Goal: Transaction & Acquisition: Purchase product/service

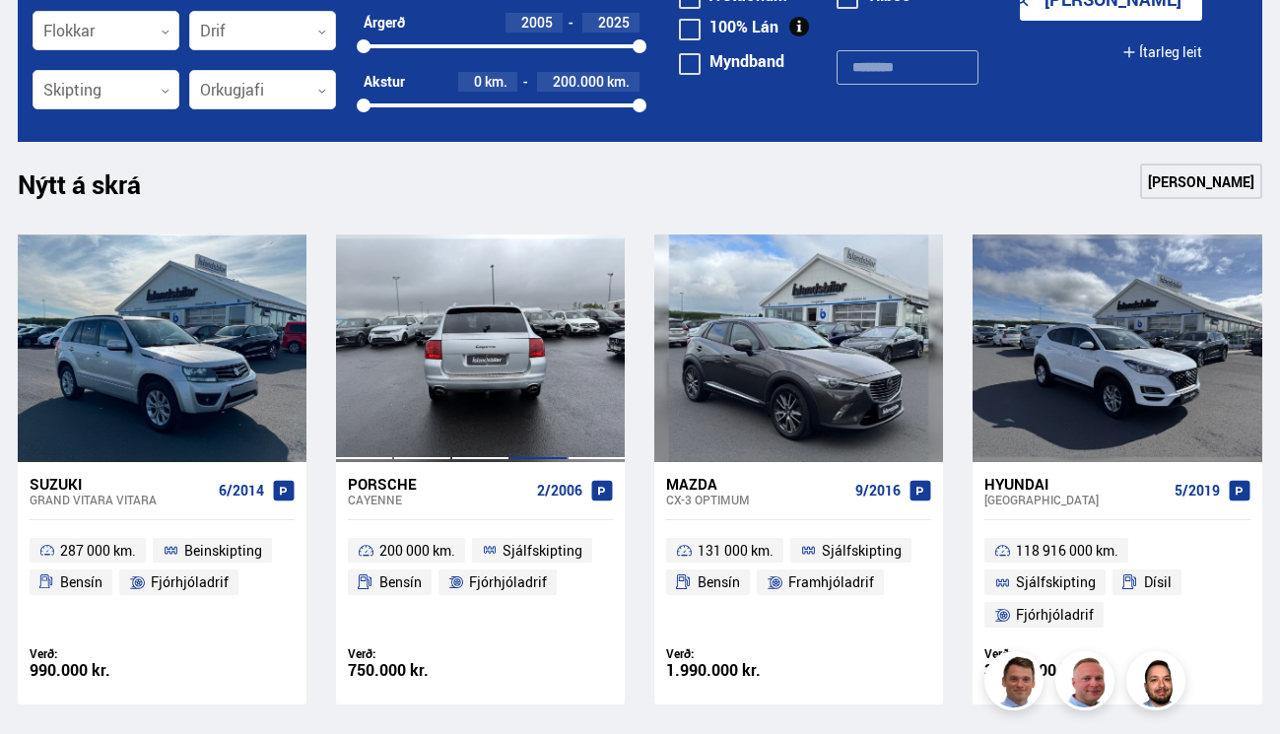
scroll to position [703, 0]
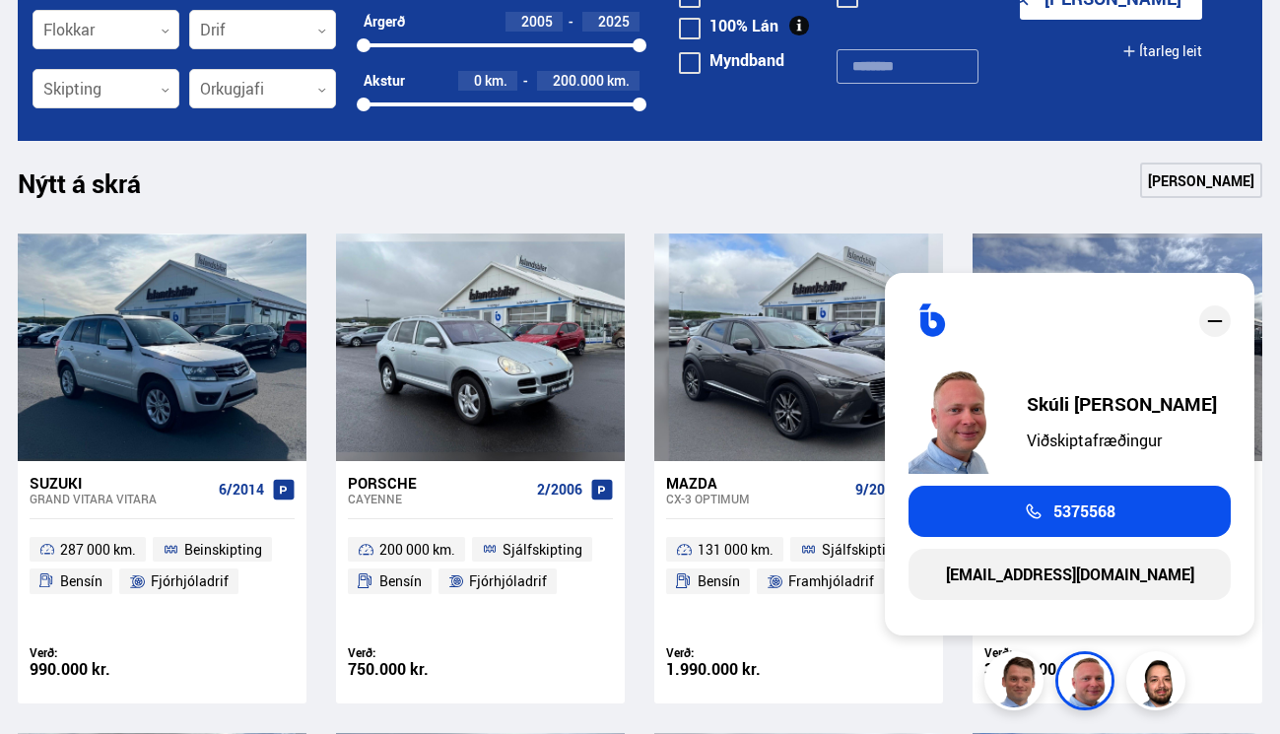
click at [1223, 317] on icon "close" at bounding box center [1215, 321] width 24 height 24
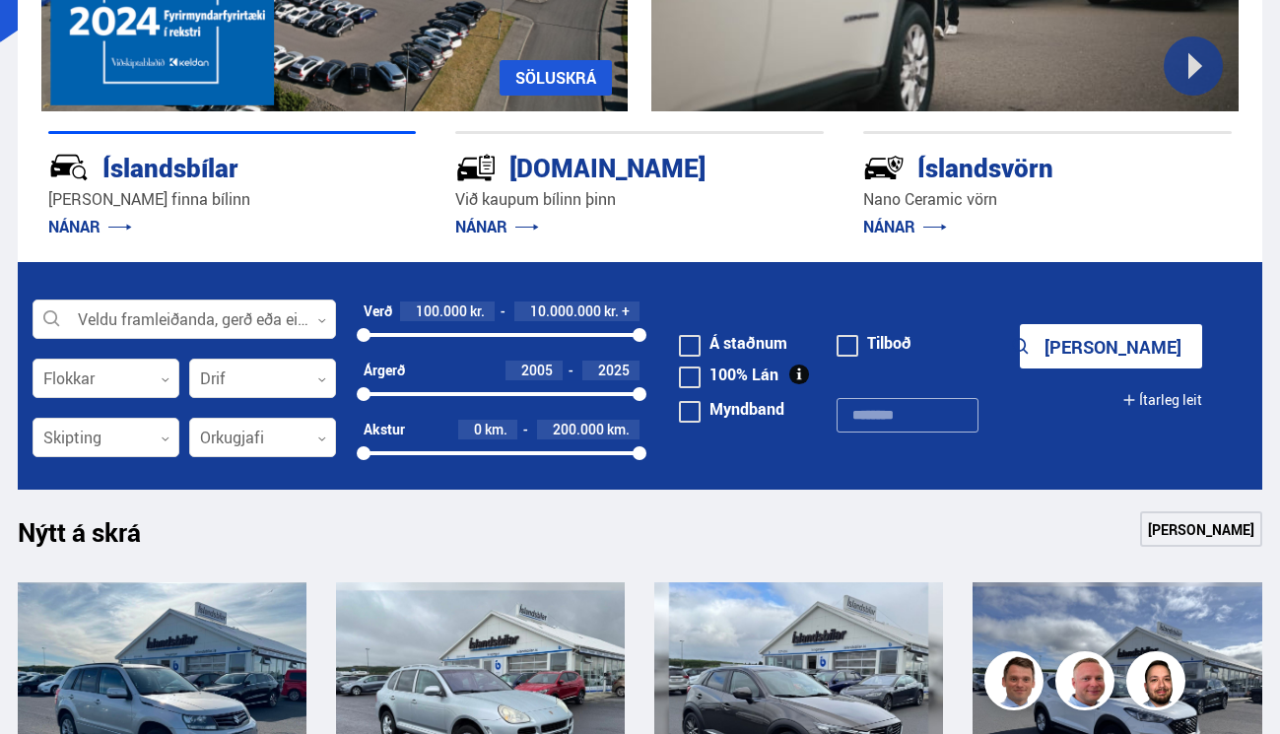
scroll to position [130, 0]
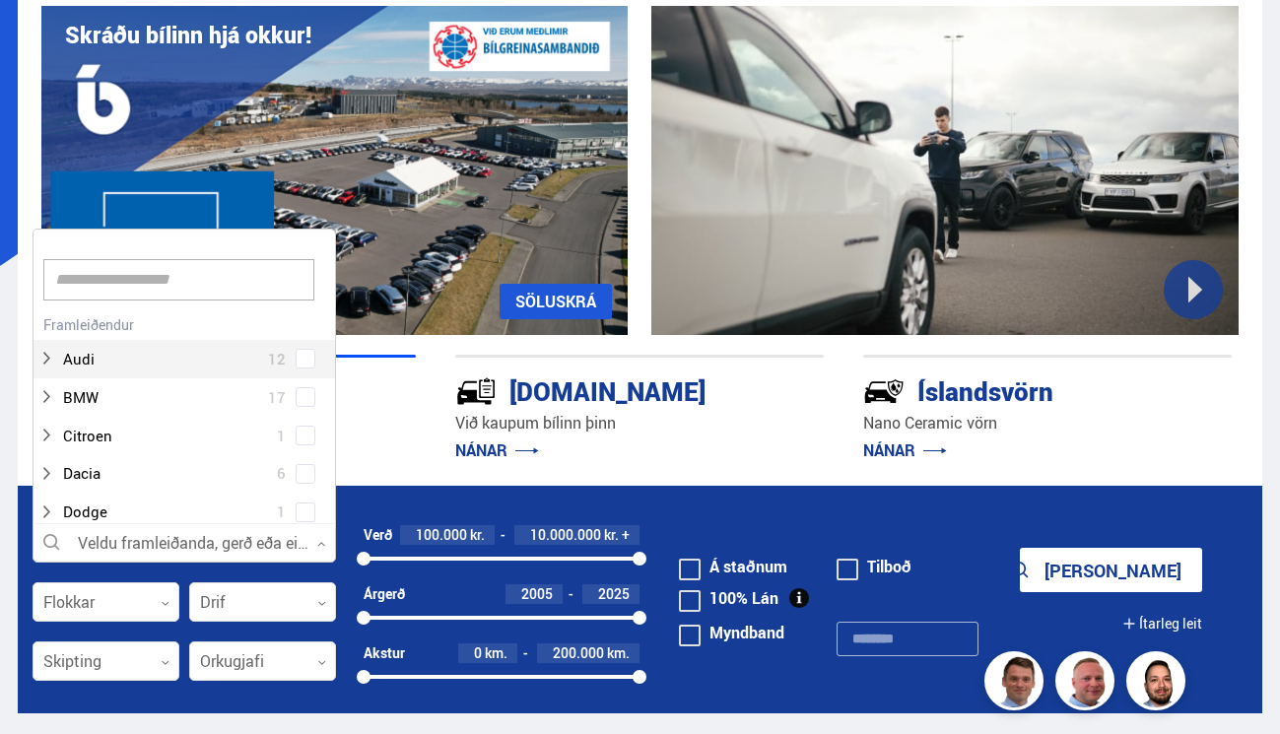
click at [231, 525] on div at bounding box center [185, 543] width 304 height 39
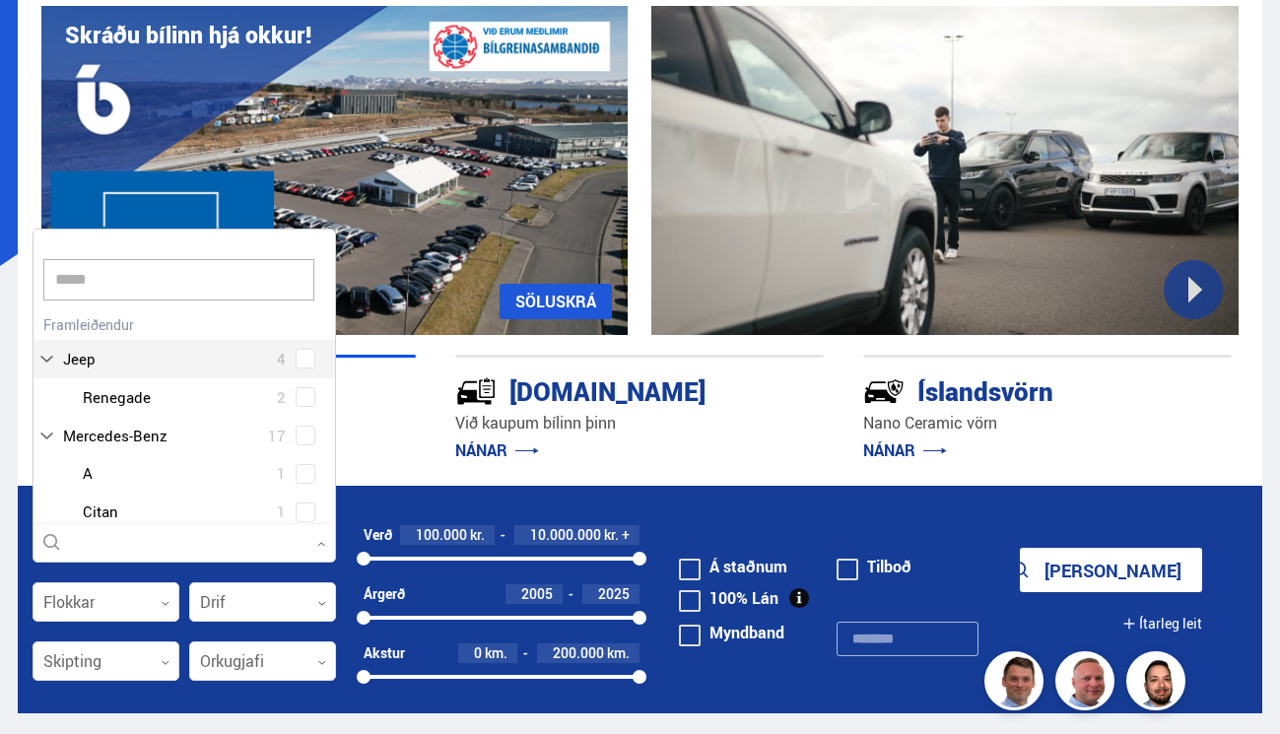
scroll to position [0, 0]
type input "*******"
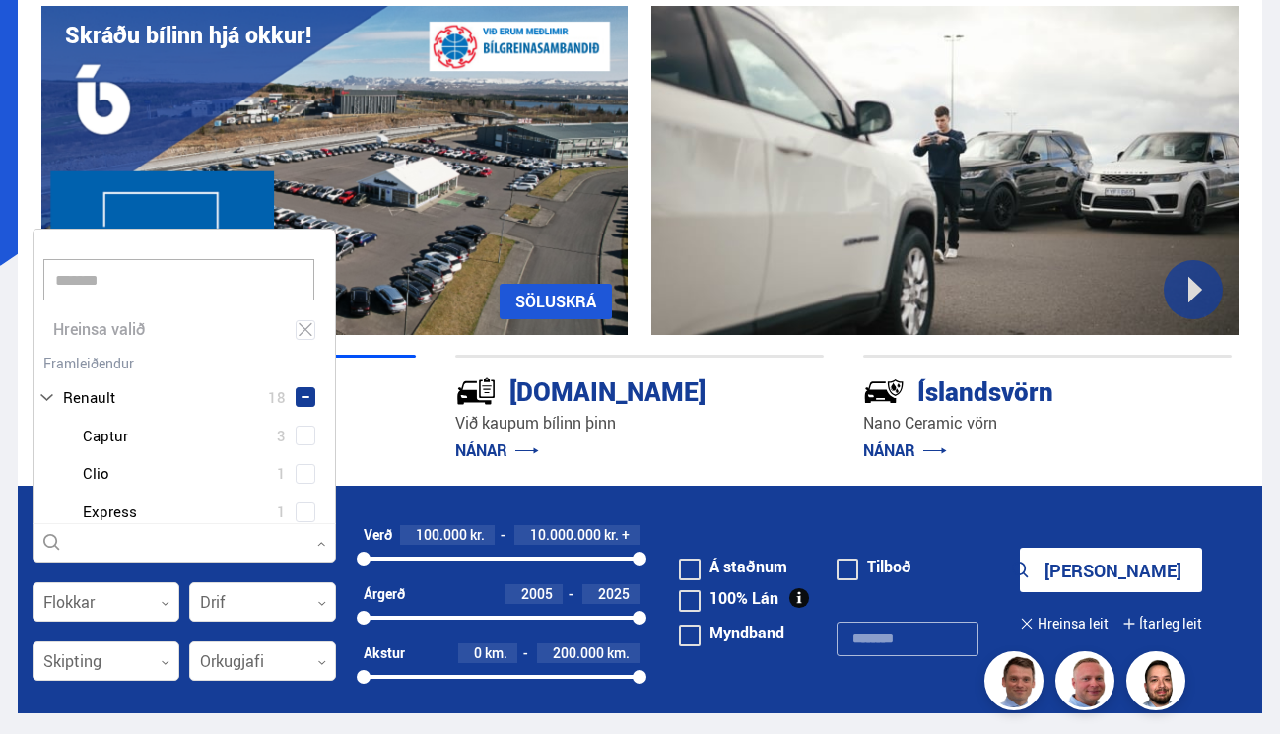
click at [301, 513] on div "Renault Captur 3 Renault Clio 1 Renault Express 1 Renault Kadjar 3 Renault Kang…" at bounding box center [185, 570] width 302 height 306
click at [1111, 570] on button "Sýna 3 bíla" at bounding box center [1111, 570] width 182 height 44
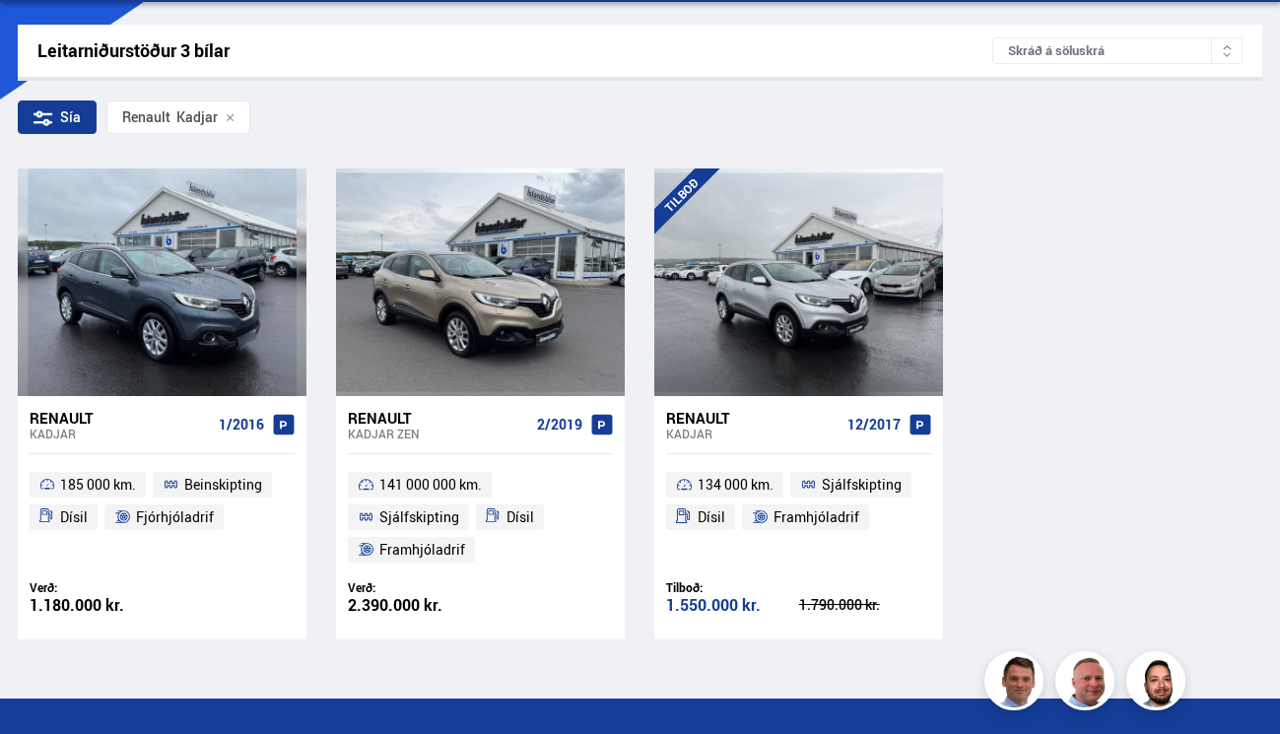
scroll to position [307, 0]
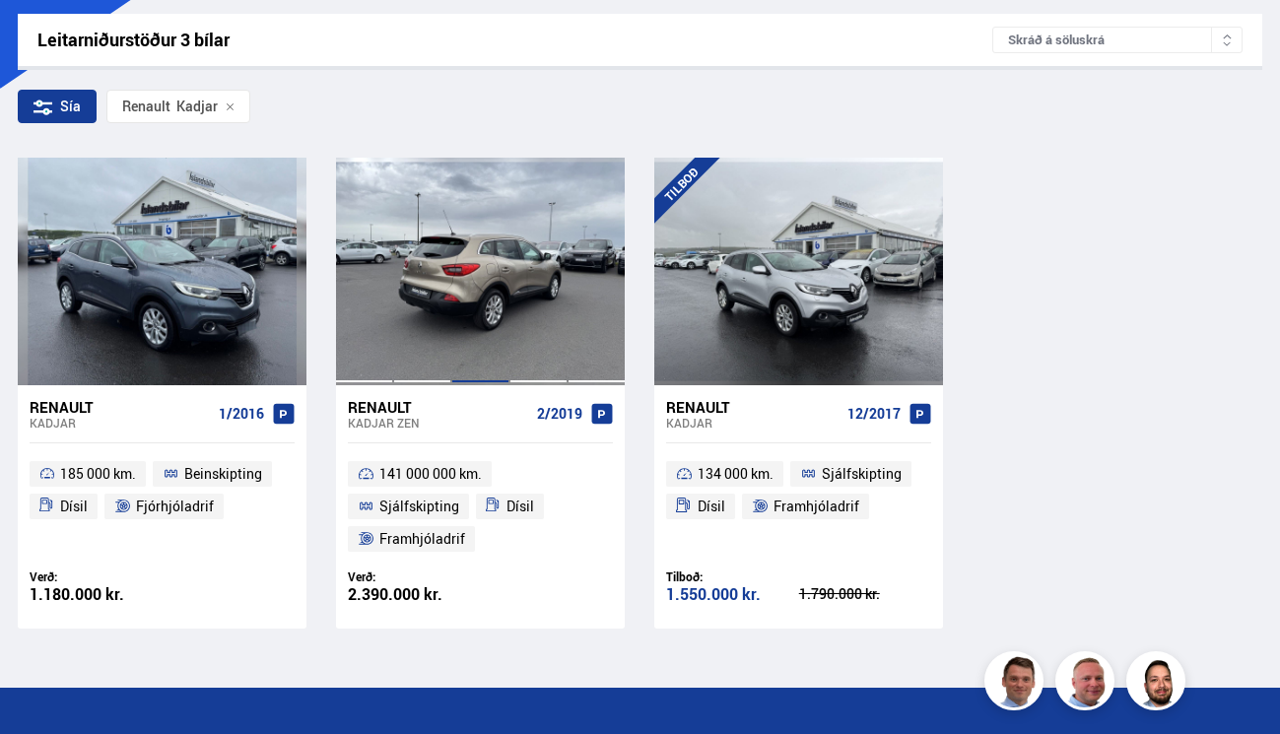
click at [471, 346] on div at bounding box center [480, 271] width 58 height 227
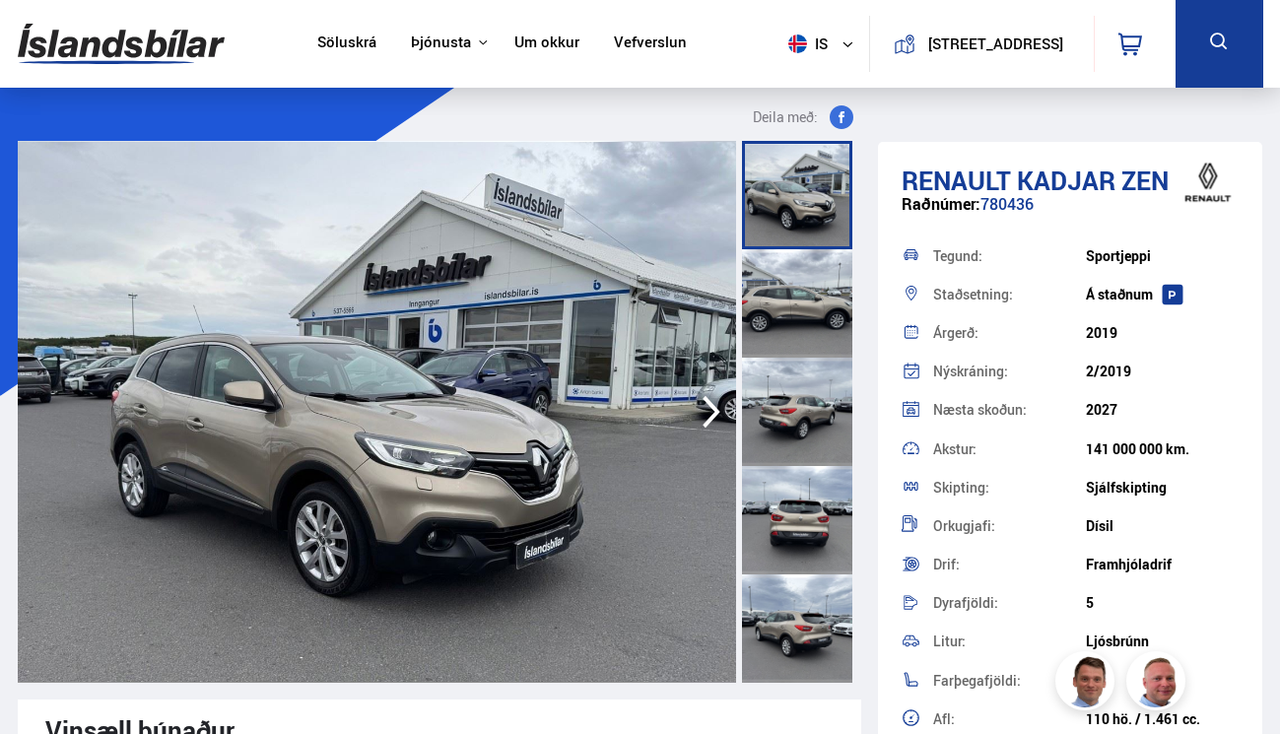
click at [701, 403] on icon "button" at bounding box center [711, 411] width 39 height 47
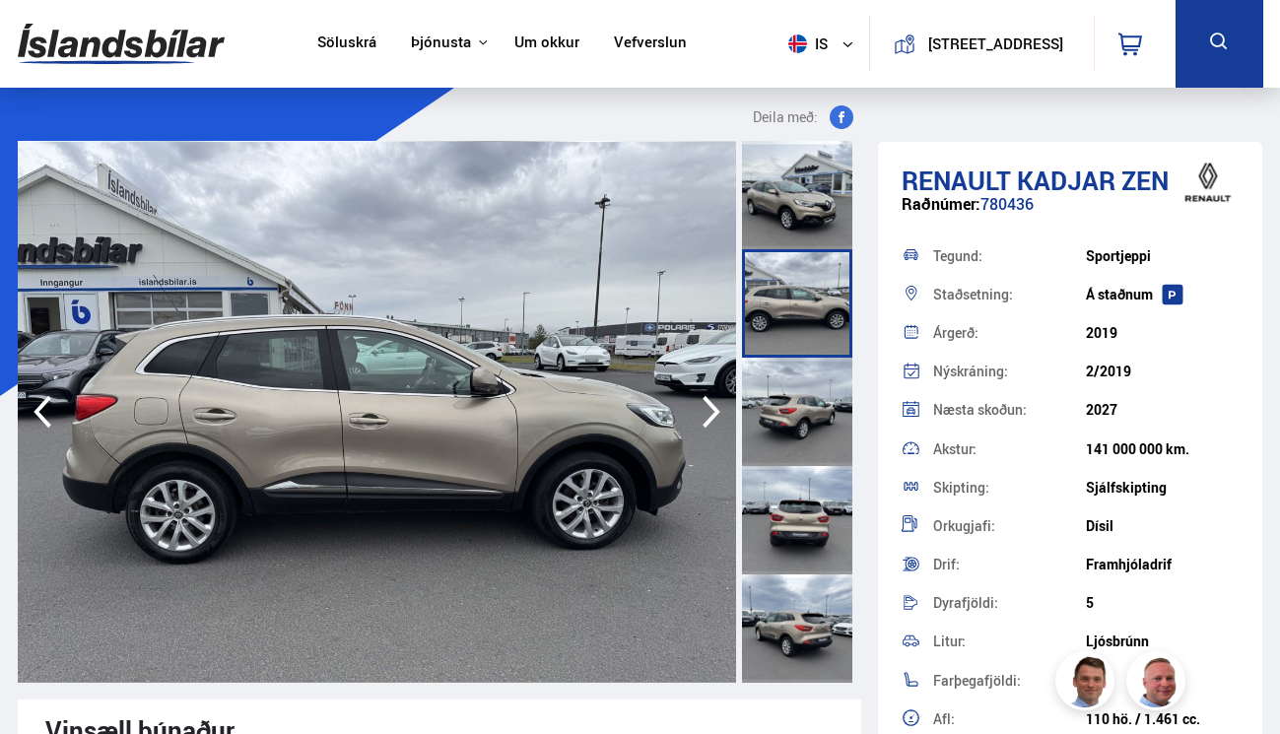
click at [710, 406] on icon "button" at bounding box center [711, 411] width 39 height 47
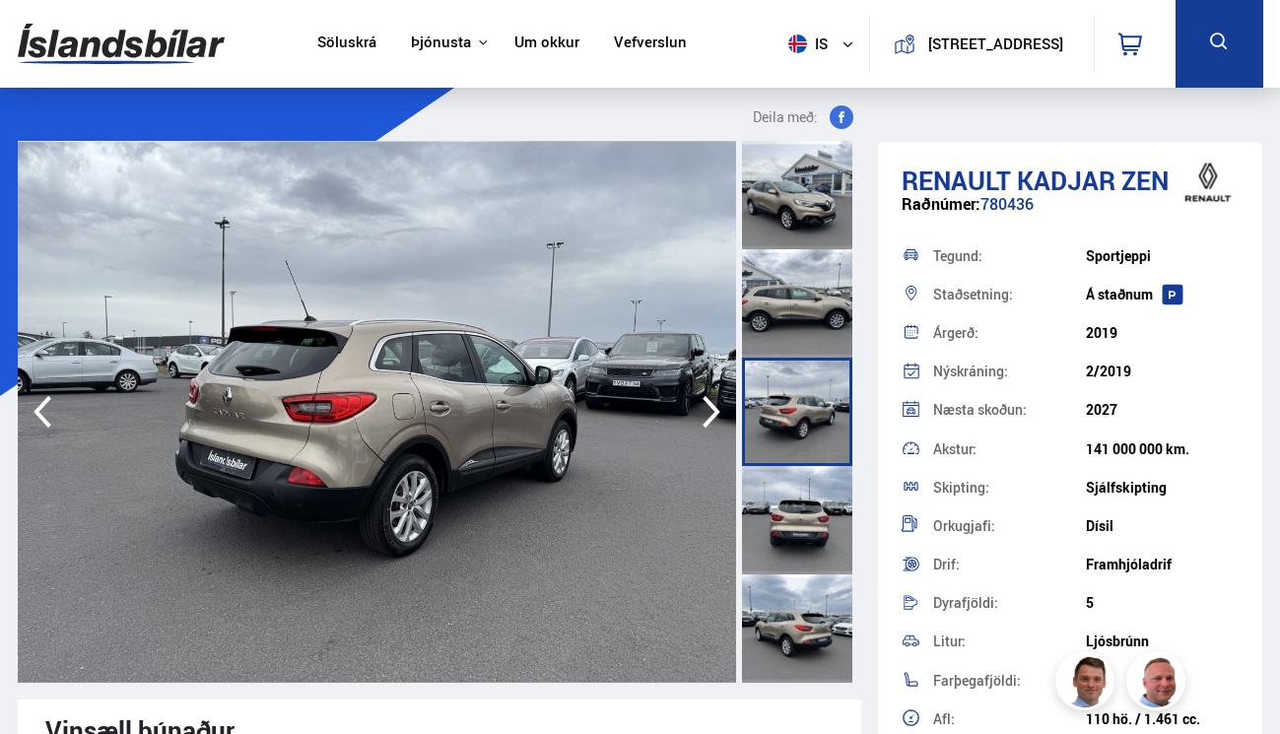
click at [710, 406] on icon "button" at bounding box center [711, 411] width 39 height 47
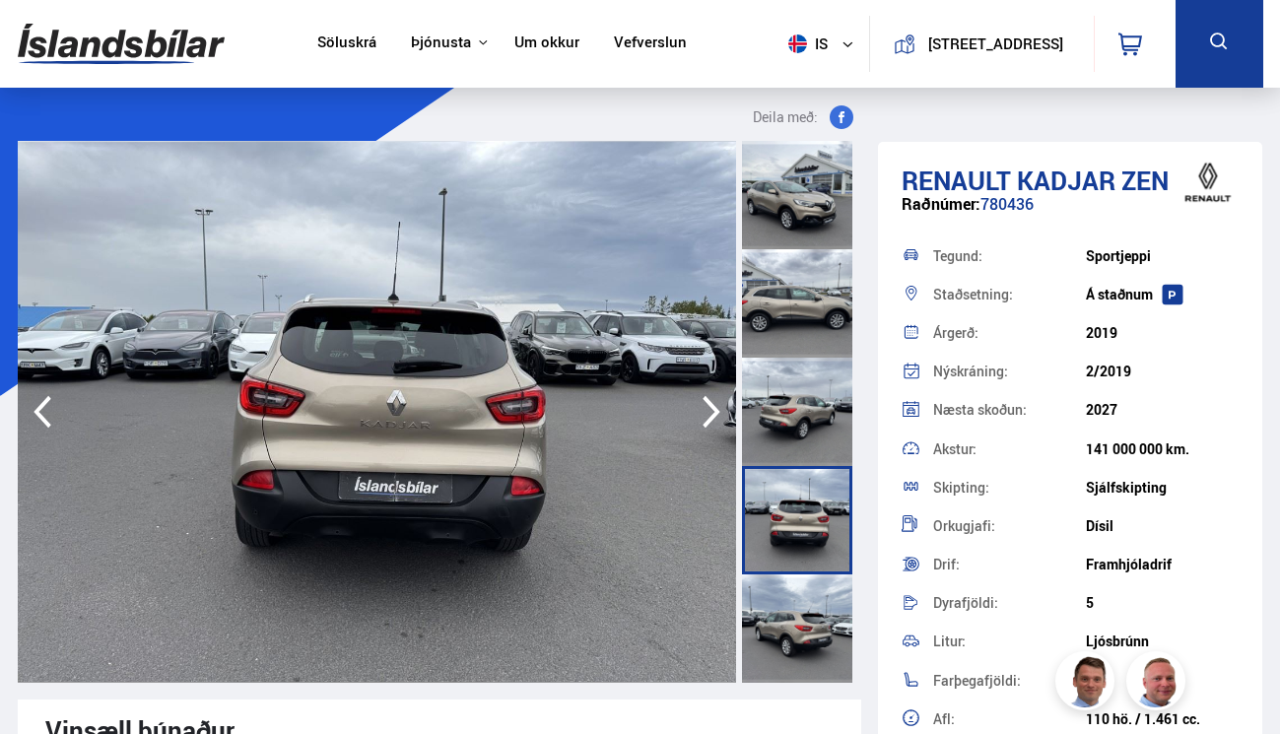
click at [710, 406] on icon "button" at bounding box center [711, 411] width 39 height 47
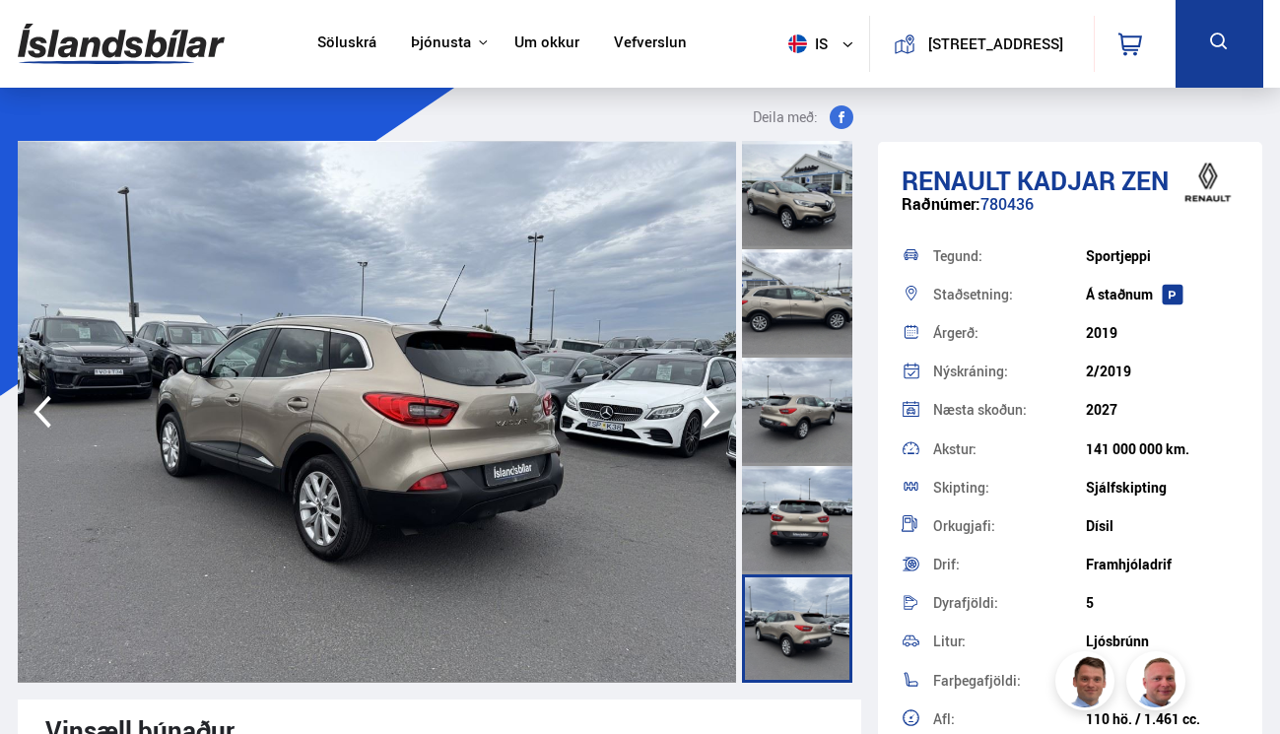
click at [710, 406] on icon "button" at bounding box center [711, 411] width 39 height 47
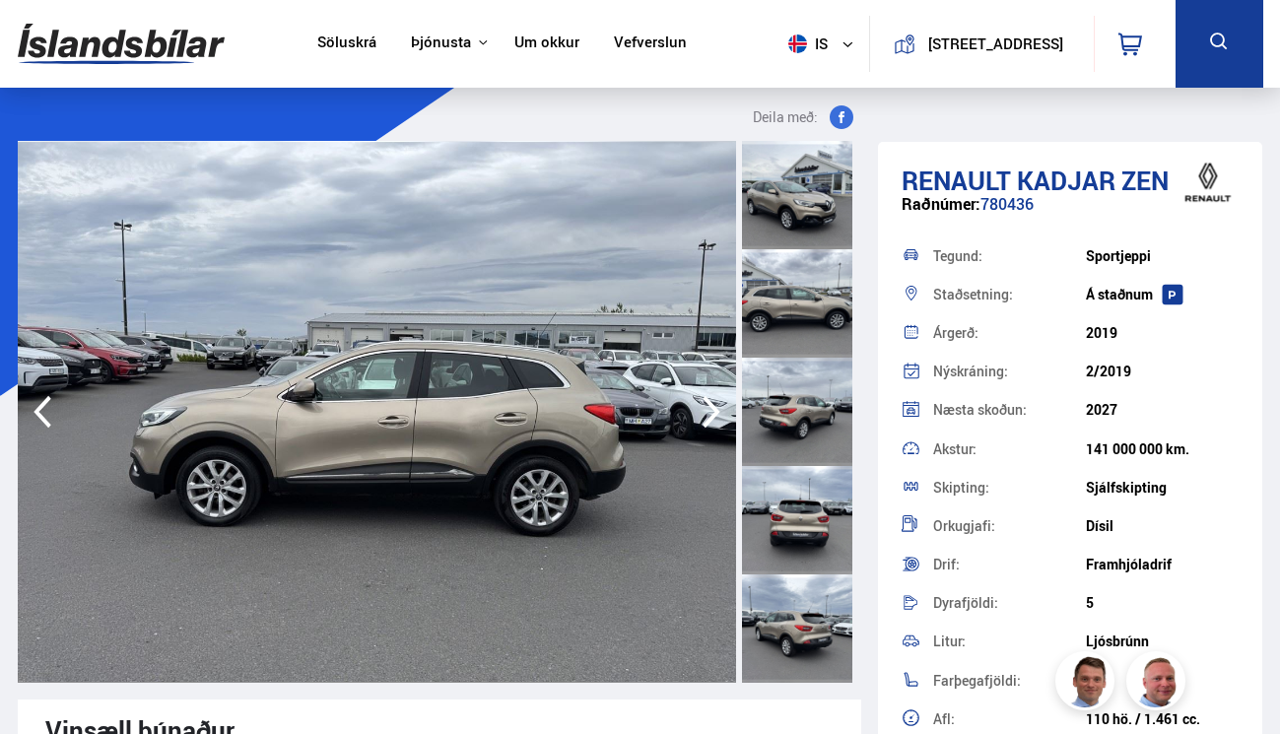
click at [710, 406] on icon "button" at bounding box center [711, 411] width 39 height 47
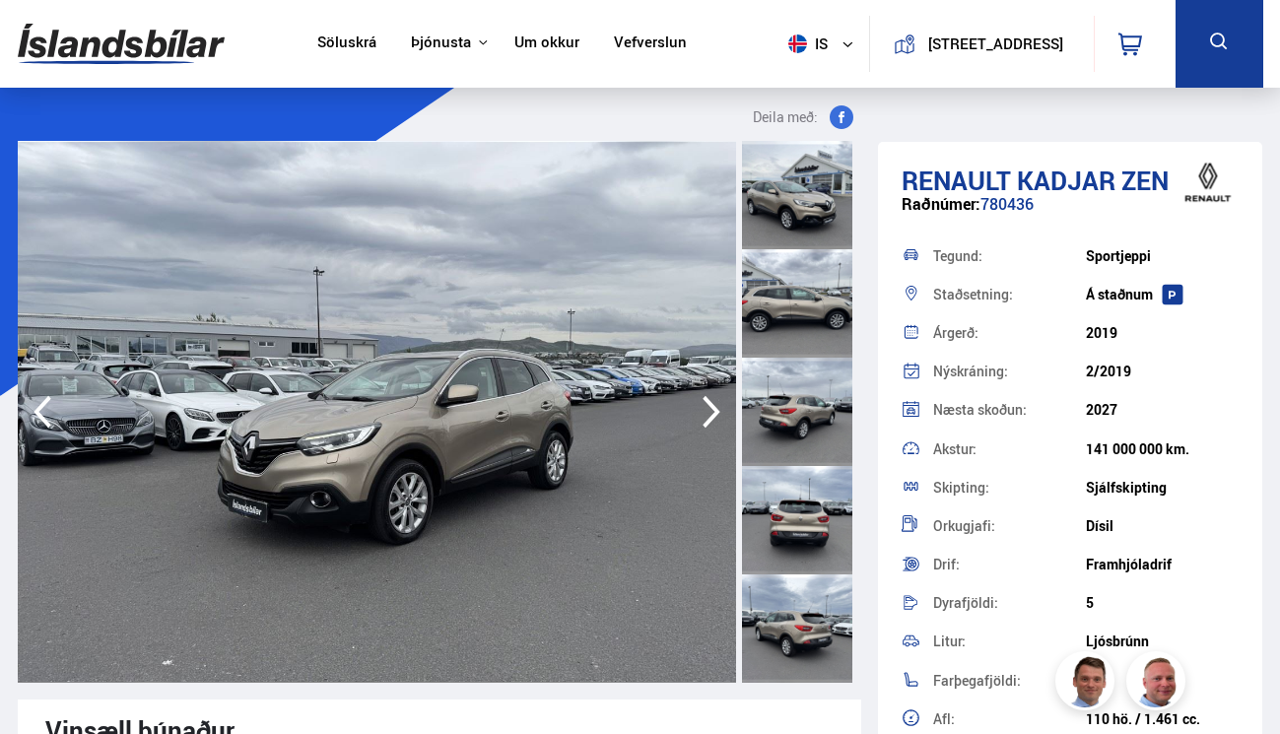
click at [710, 406] on icon "button" at bounding box center [711, 411] width 39 height 47
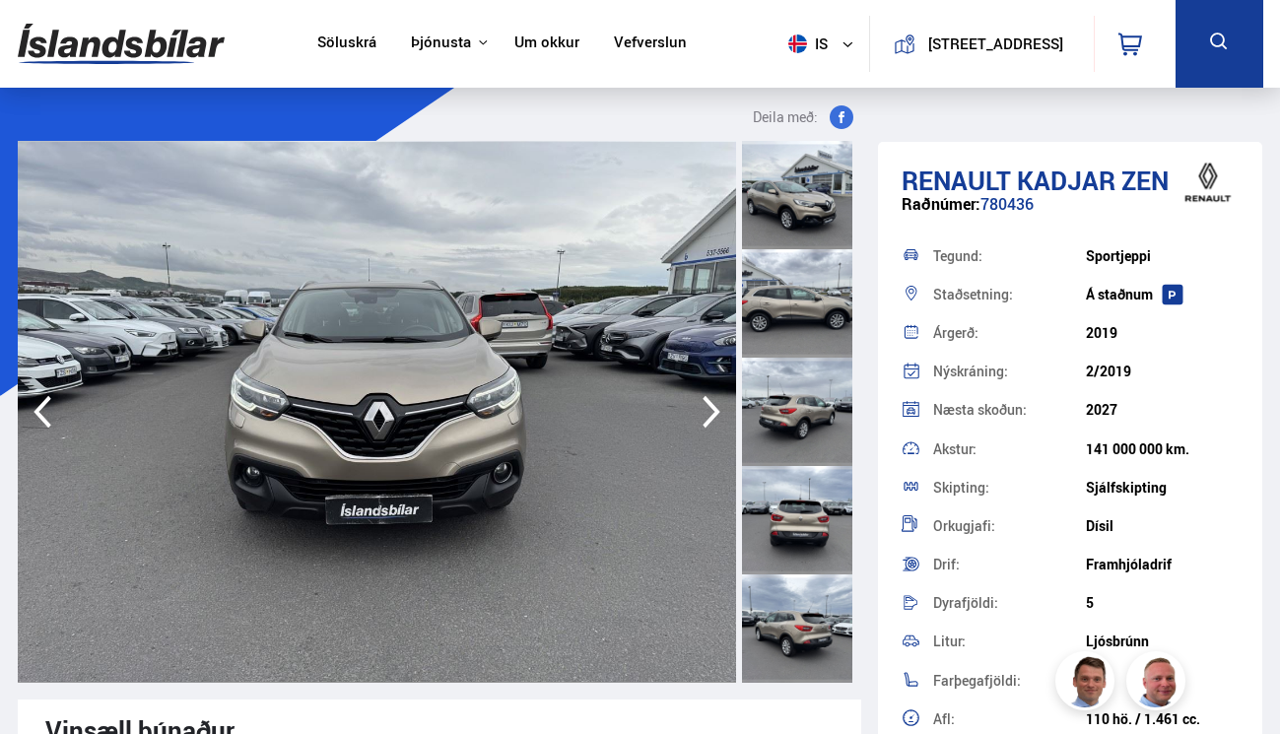
click at [710, 406] on icon "button" at bounding box center [711, 411] width 39 height 47
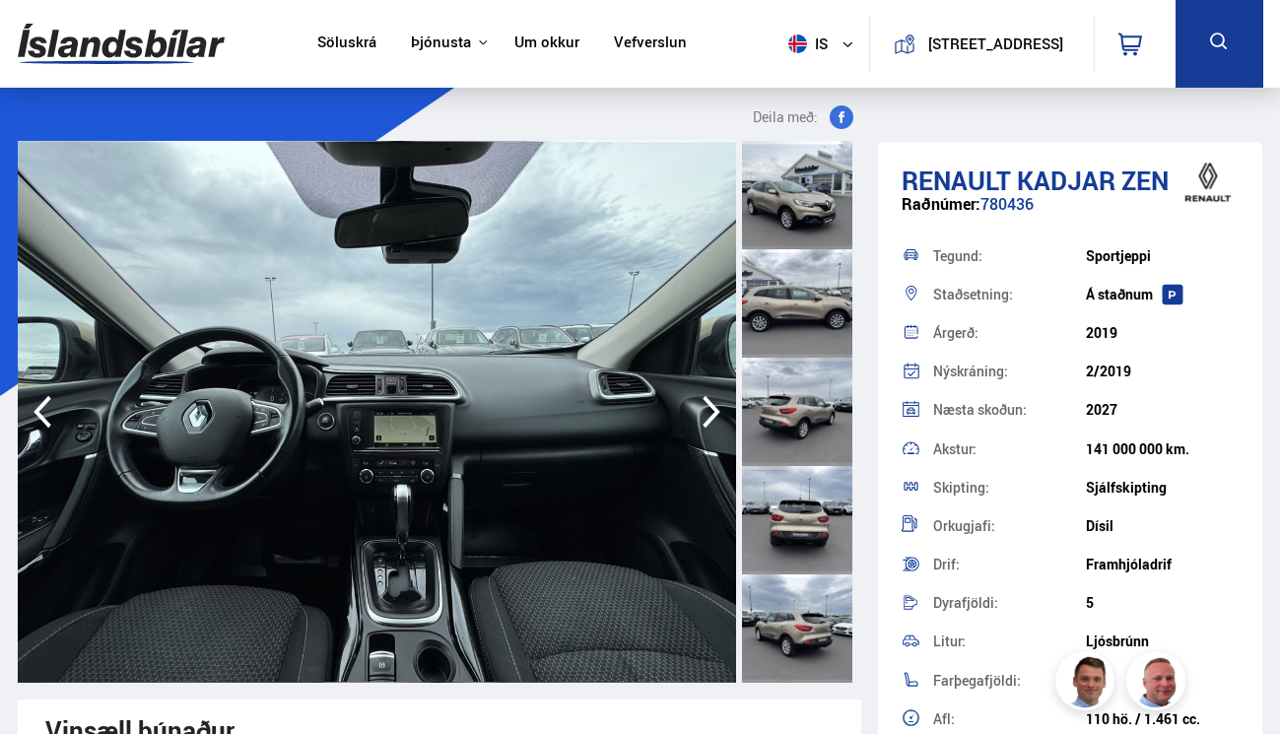
click at [713, 420] on icon "button" at bounding box center [712, 412] width 18 height 33
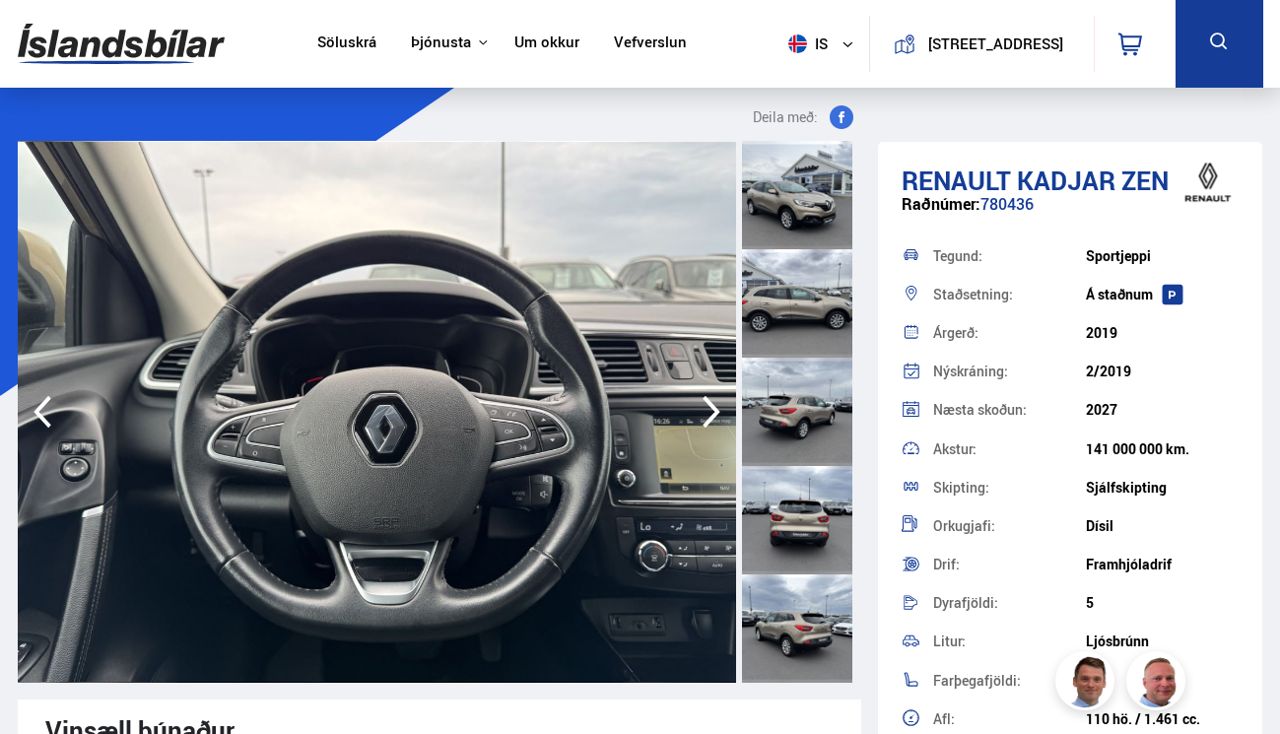
click at [713, 420] on icon "button" at bounding box center [712, 412] width 18 height 33
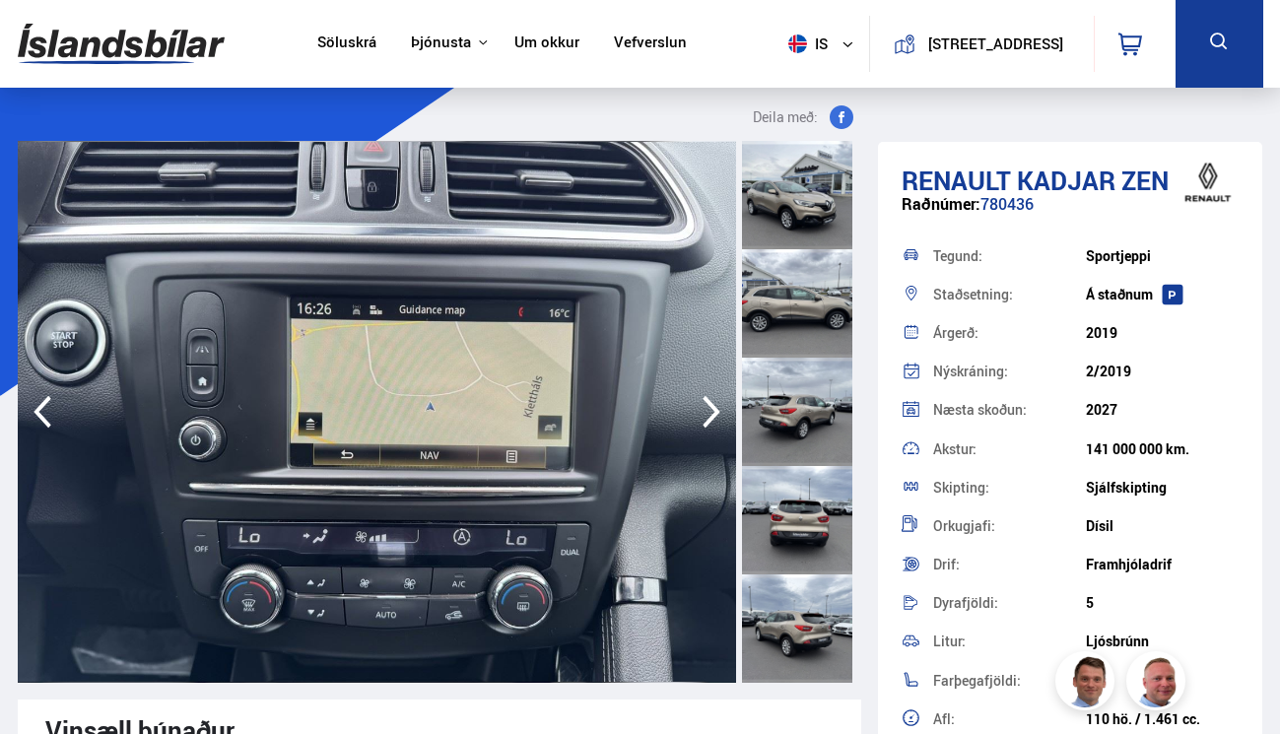
click at [710, 419] on icon "button" at bounding box center [712, 412] width 18 height 33
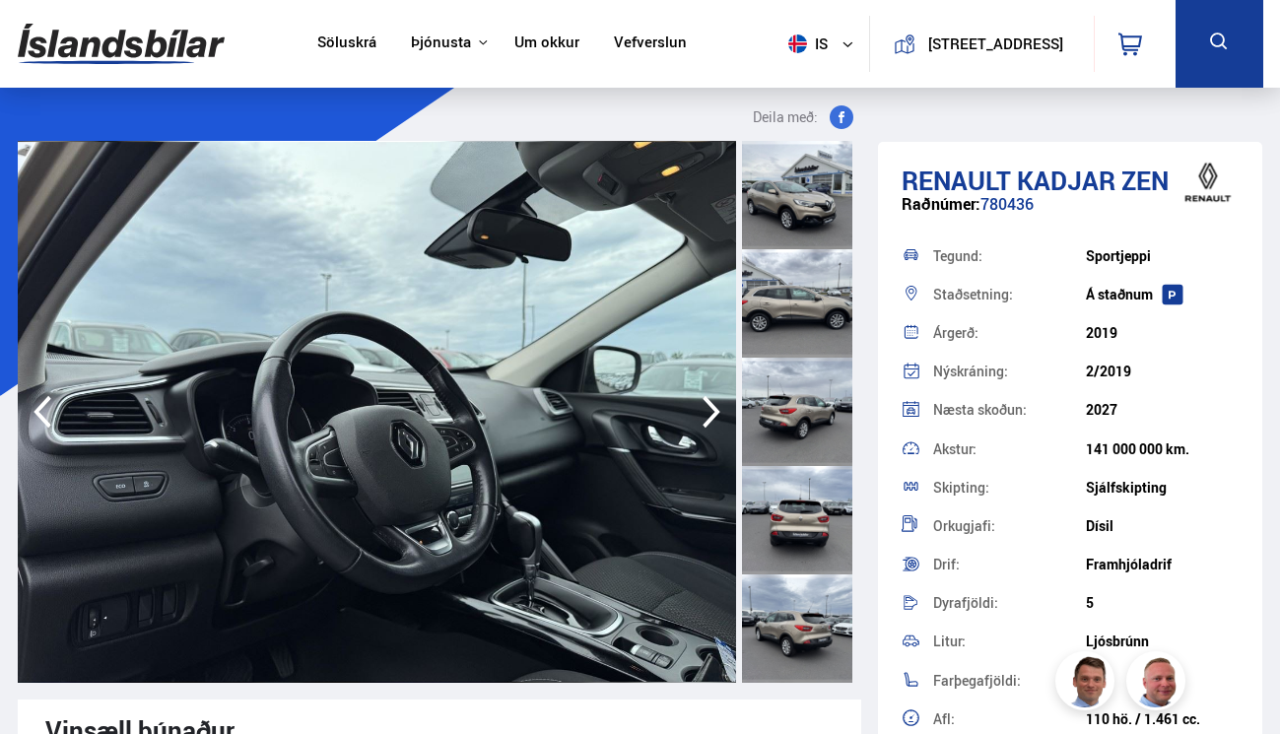
click at [710, 419] on icon "button" at bounding box center [712, 412] width 18 height 33
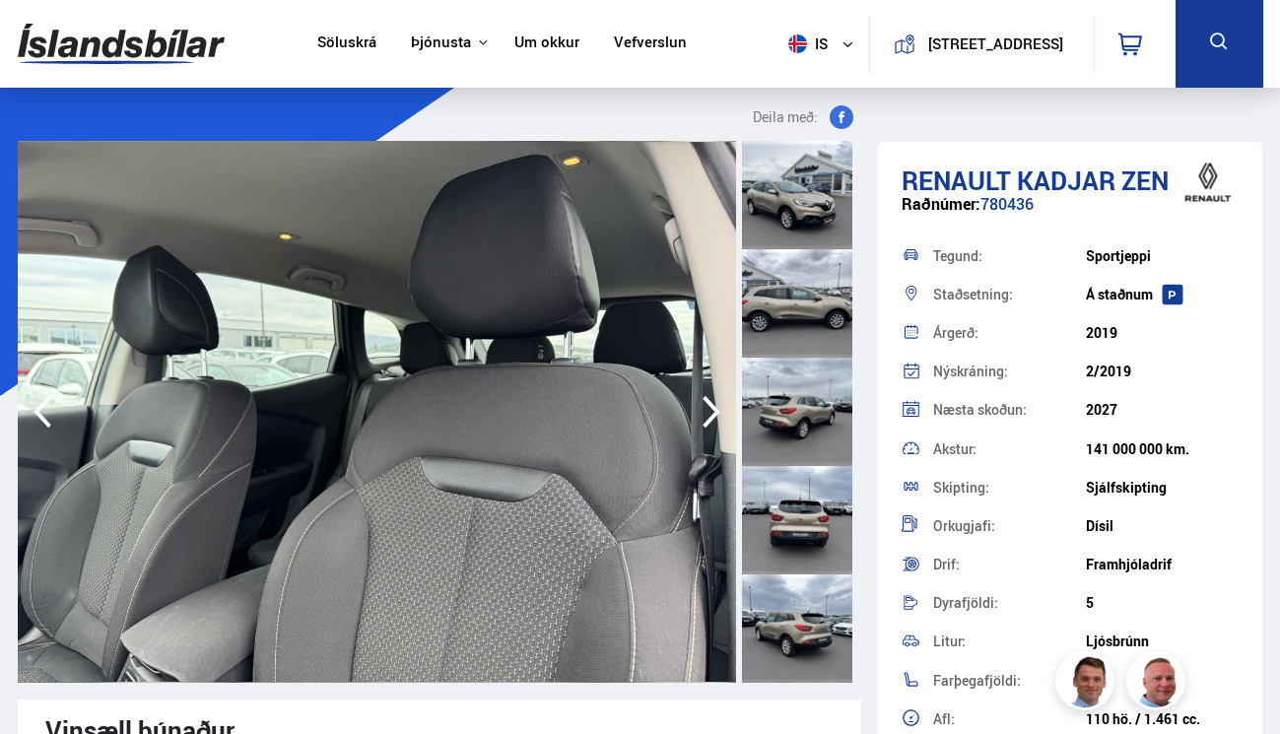
click at [710, 419] on icon "button" at bounding box center [712, 412] width 18 height 33
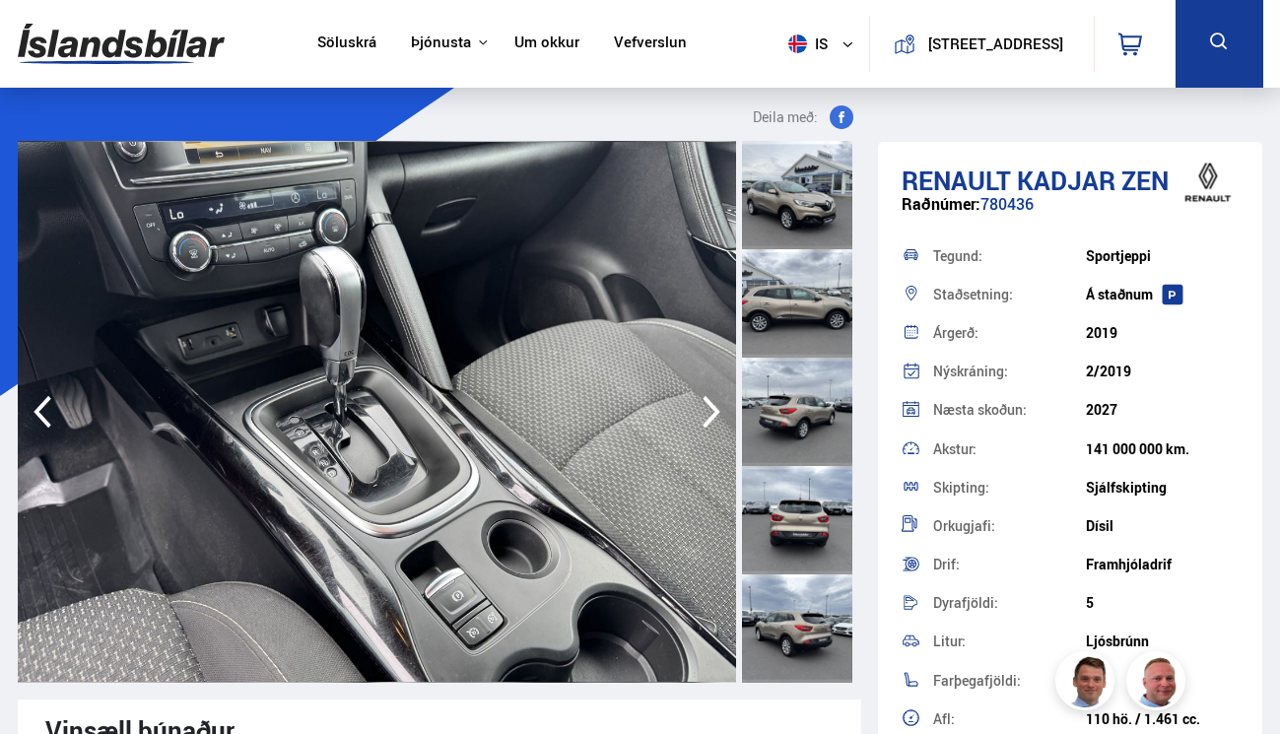
click at [710, 419] on icon "button" at bounding box center [712, 412] width 18 height 33
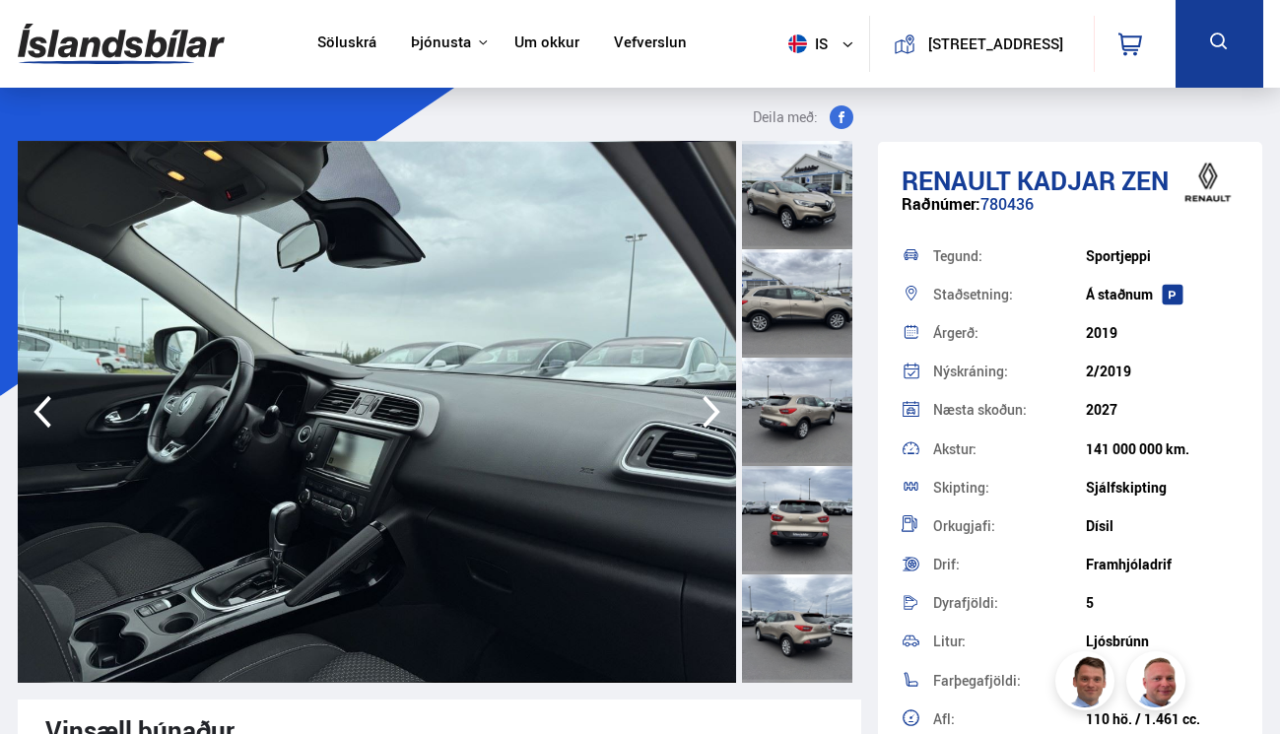
click at [708, 404] on icon "button" at bounding box center [711, 411] width 39 height 47
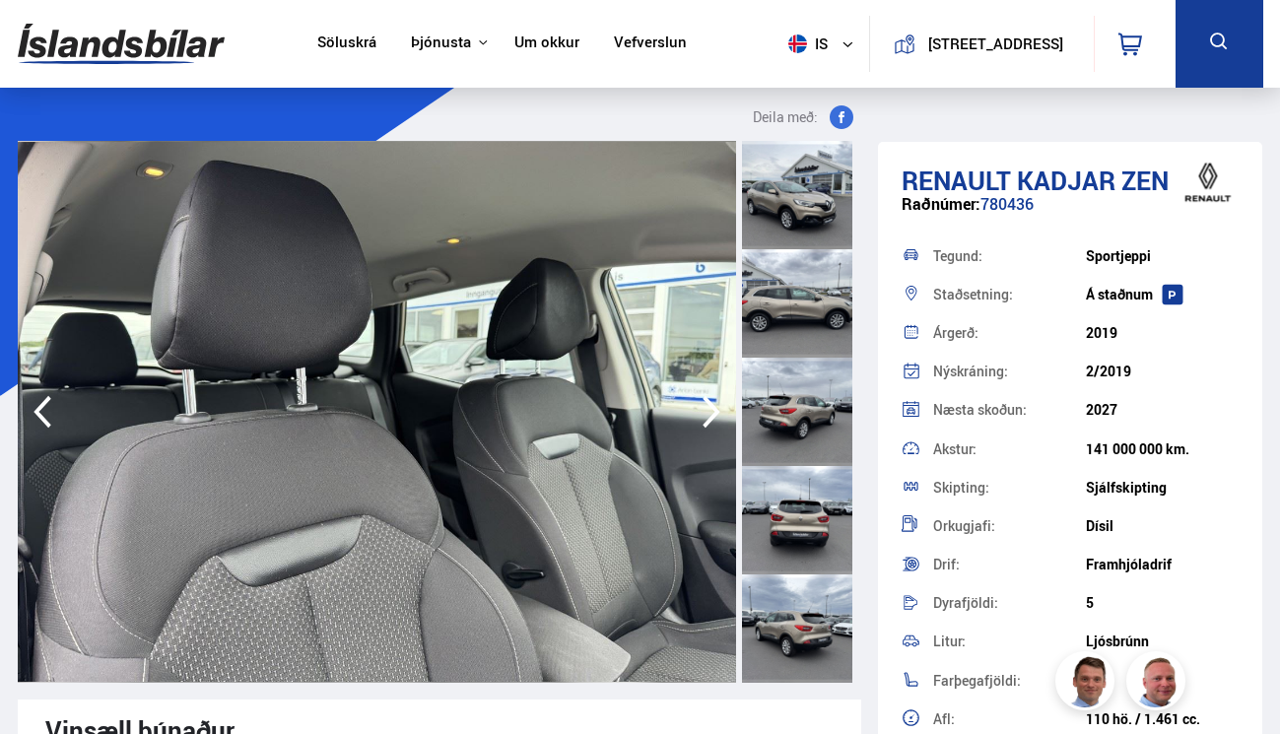
click at [708, 404] on icon "button" at bounding box center [711, 411] width 39 height 47
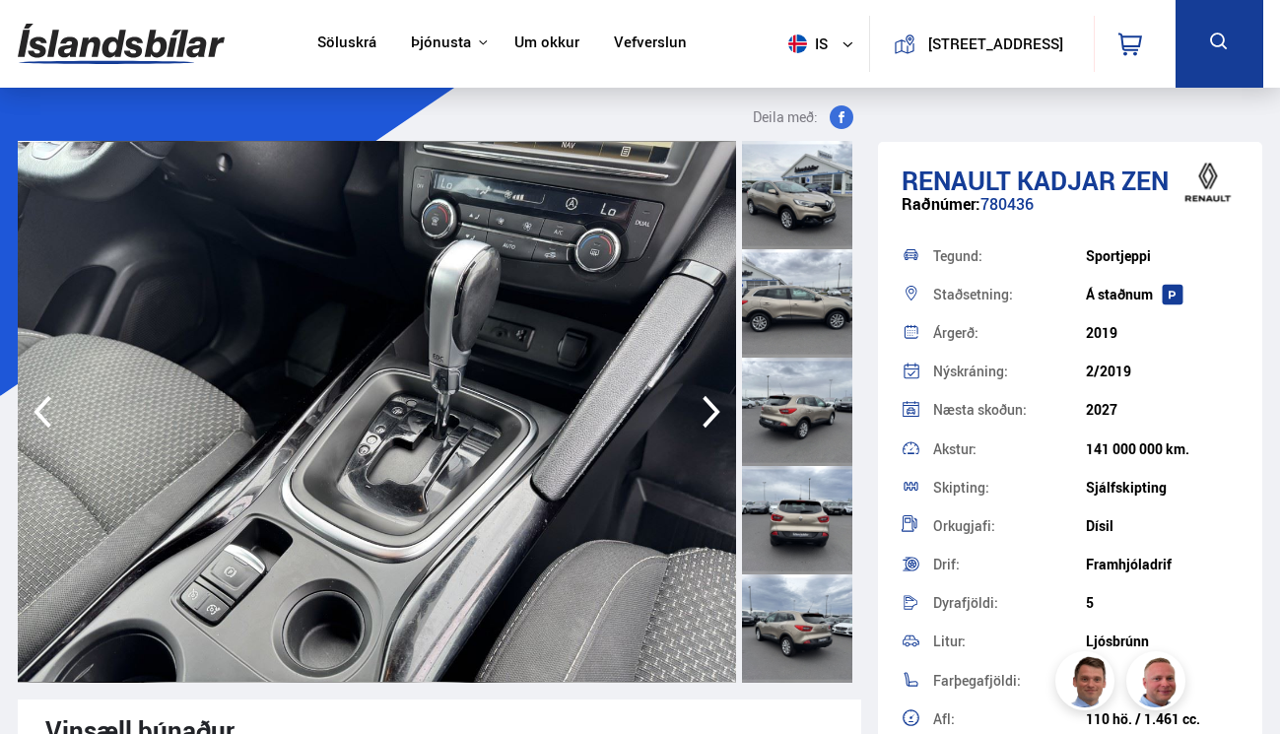
click at [708, 404] on icon "button" at bounding box center [711, 411] width 39 height 47
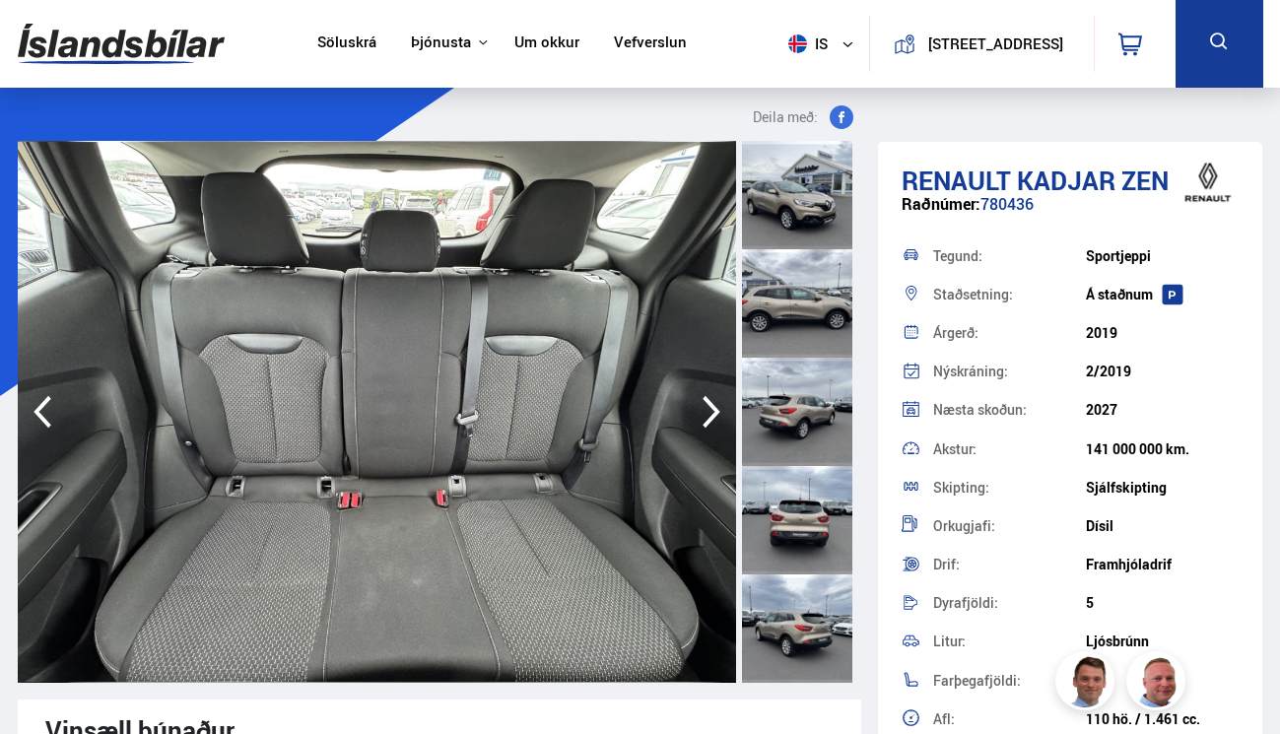
click at [709, 403] on icon "button" at bounding box center [712, 412] width 18 height 33
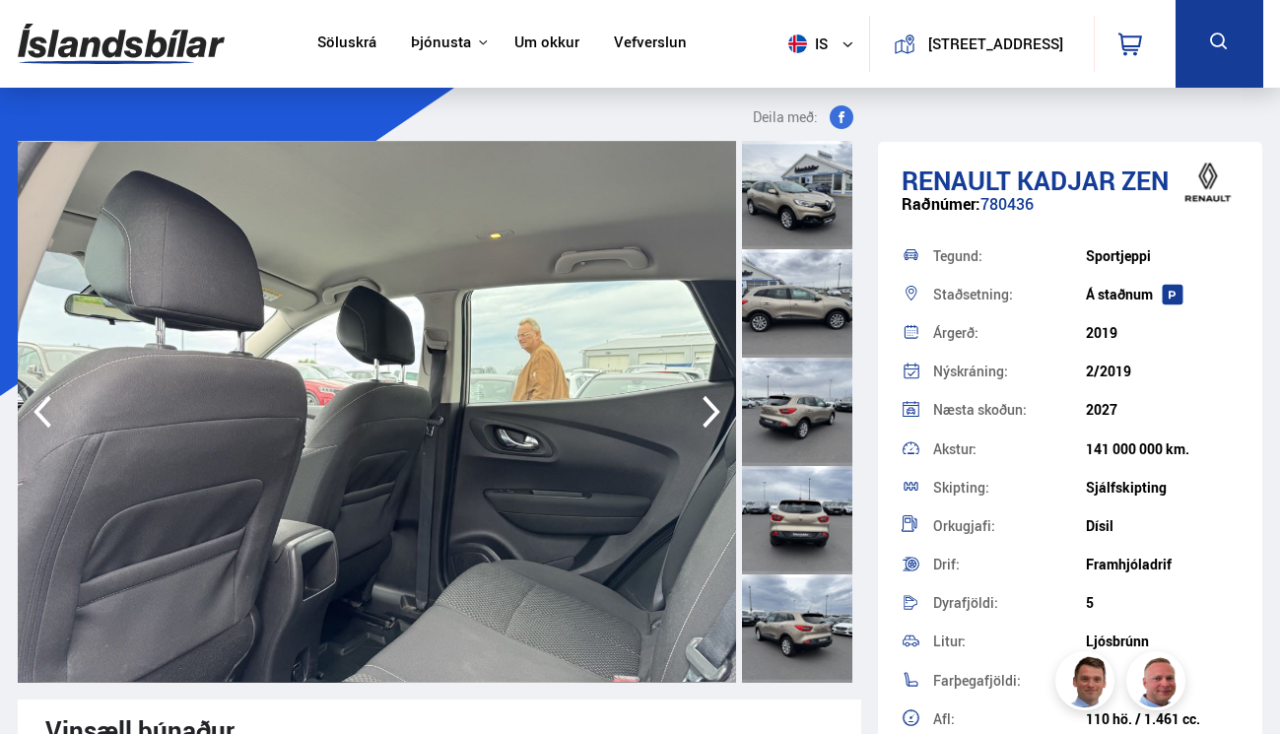
click at [709, 403] on icon "button" at bounding box center [712, 412] width 18 height 33
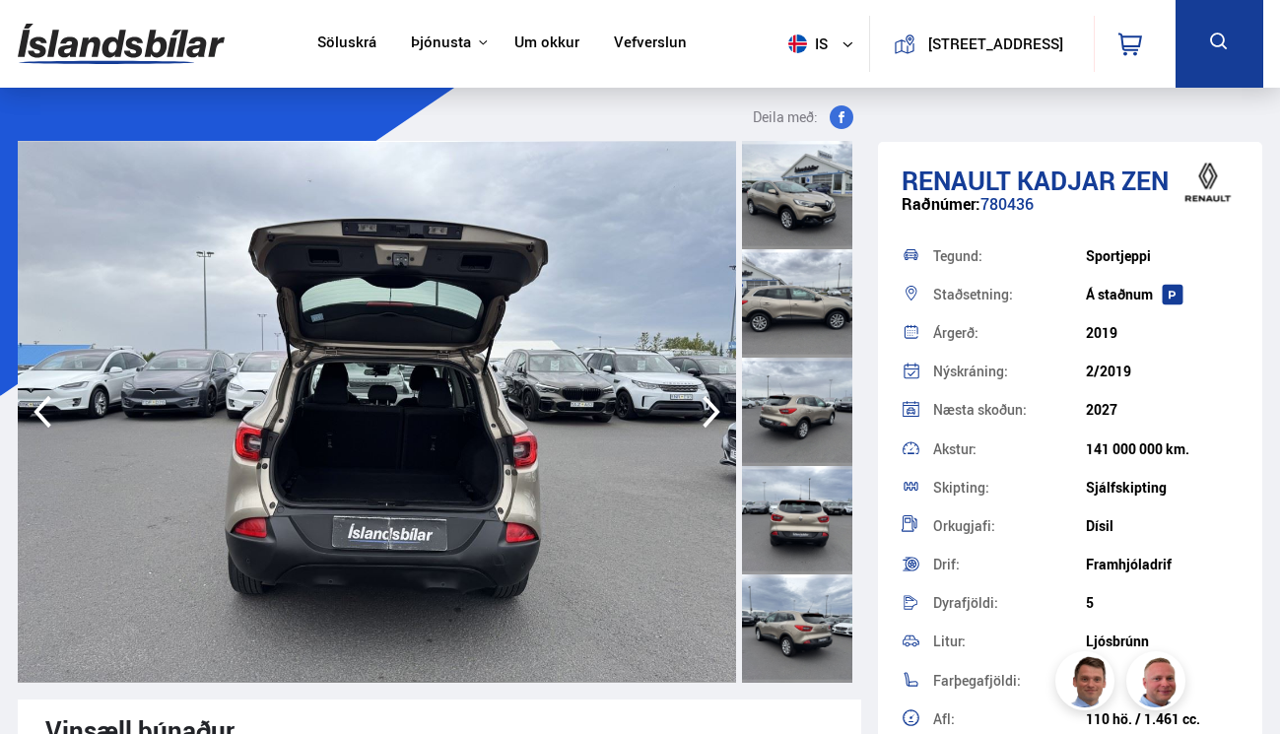
click at [705, 404] on icon "button" at bounding box center [711, 411] width 39 height 47
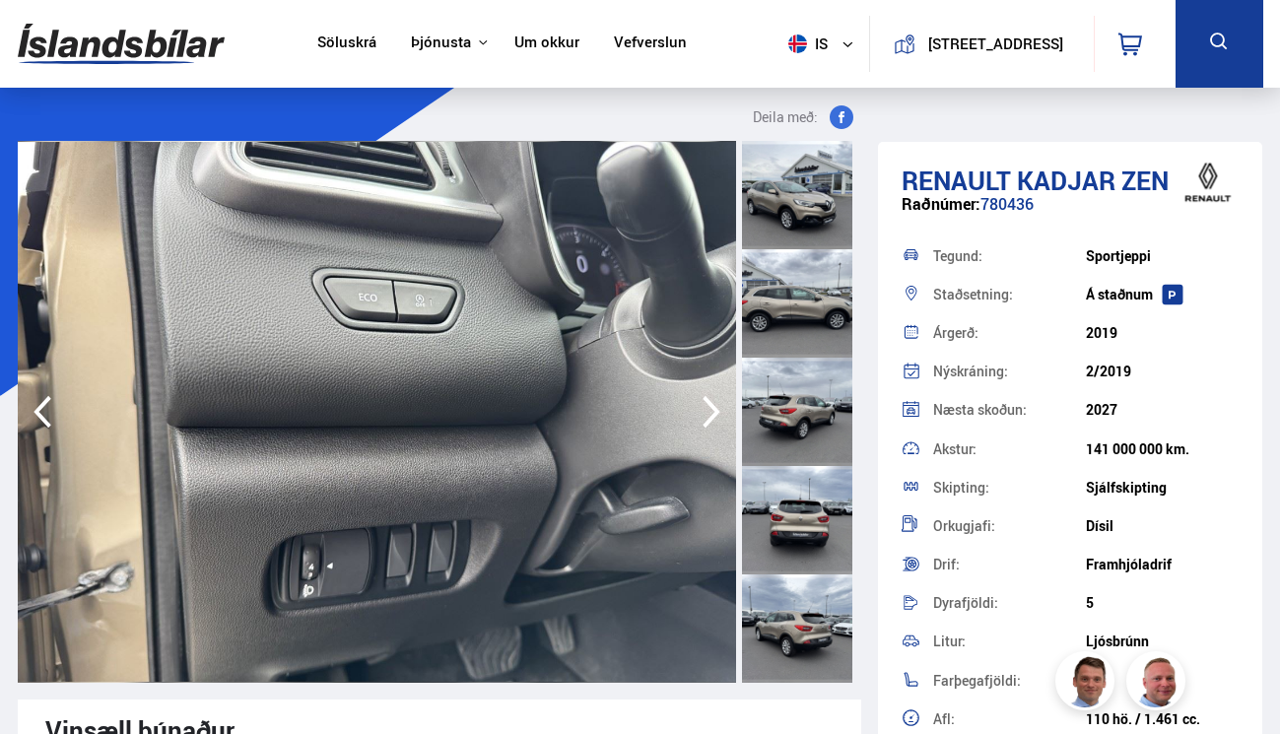
click at [705, 402] on icon "button" at bounding box center [711, 411] width 39 height 47
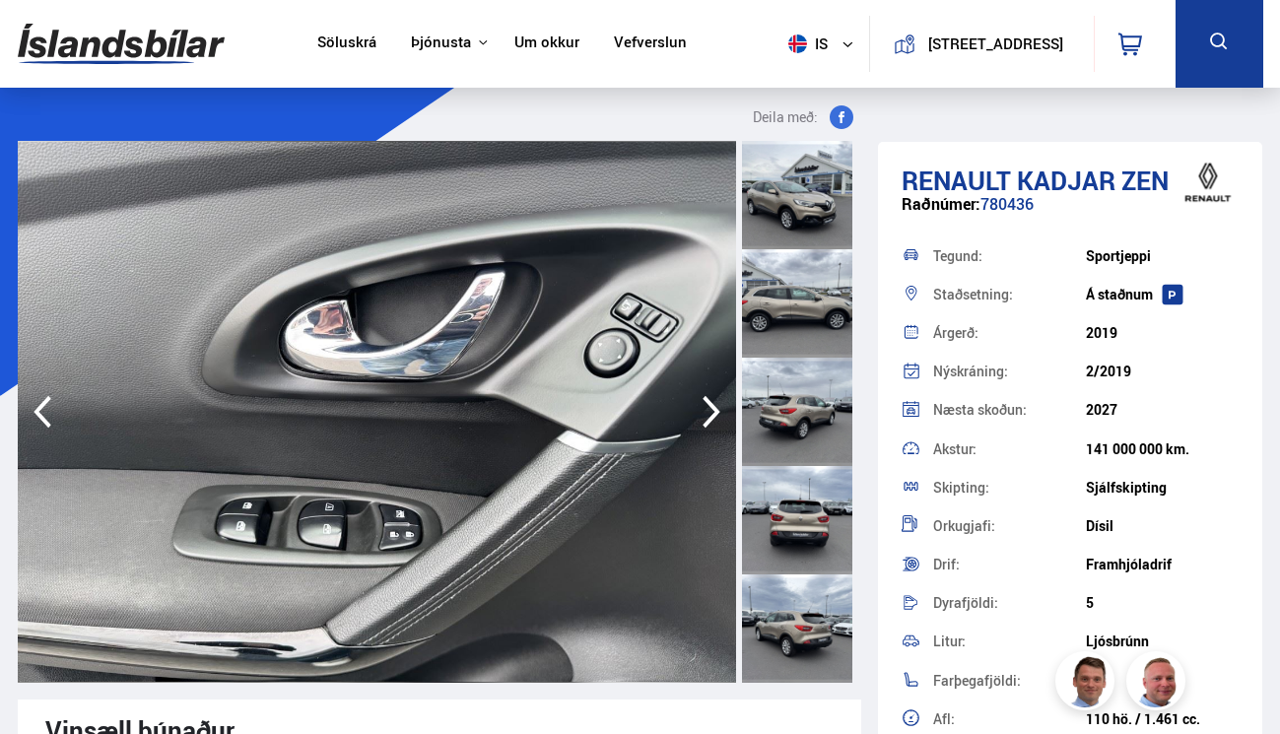
click at [705, 402] on icon "button" at bounding box center [711, 411] width 39 height 47
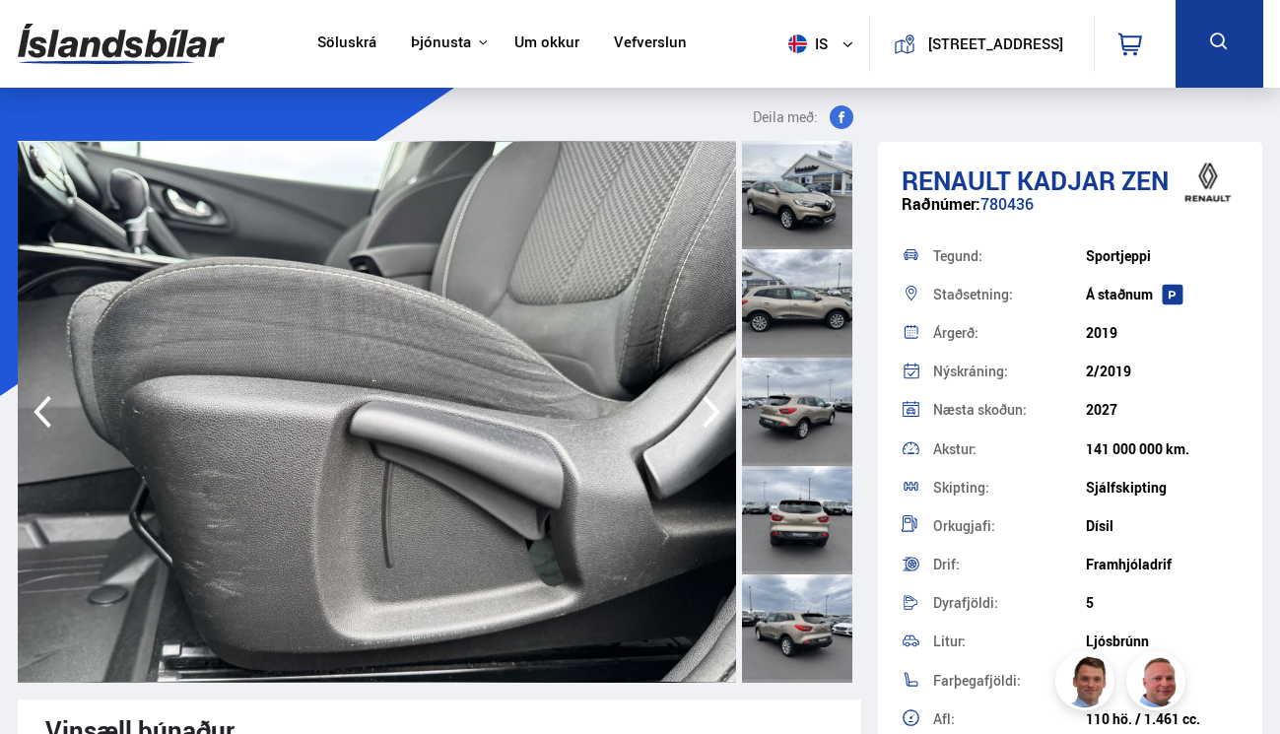
click at [705, 402] on icon "button" at bounding box center [711, 411] width 39 height 47
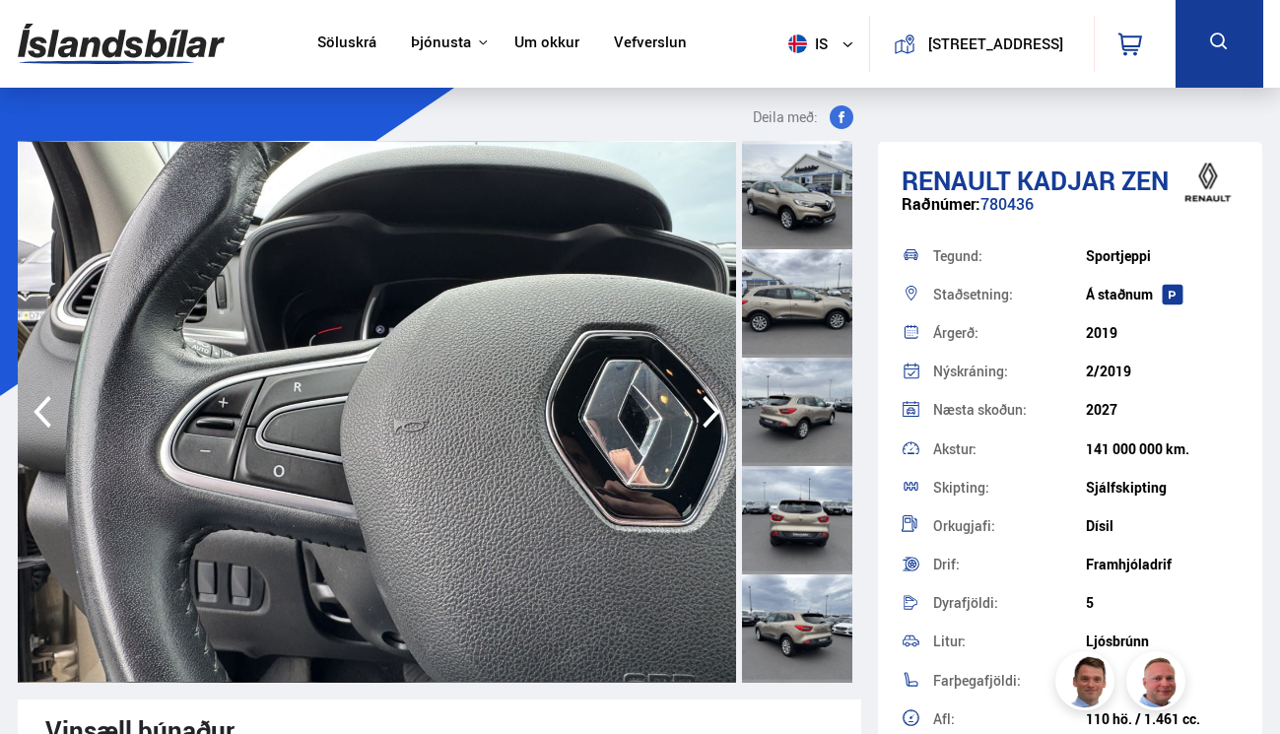
click at [697, 411] on icon "button" at bounding box center [711, 411] width 39 height 47
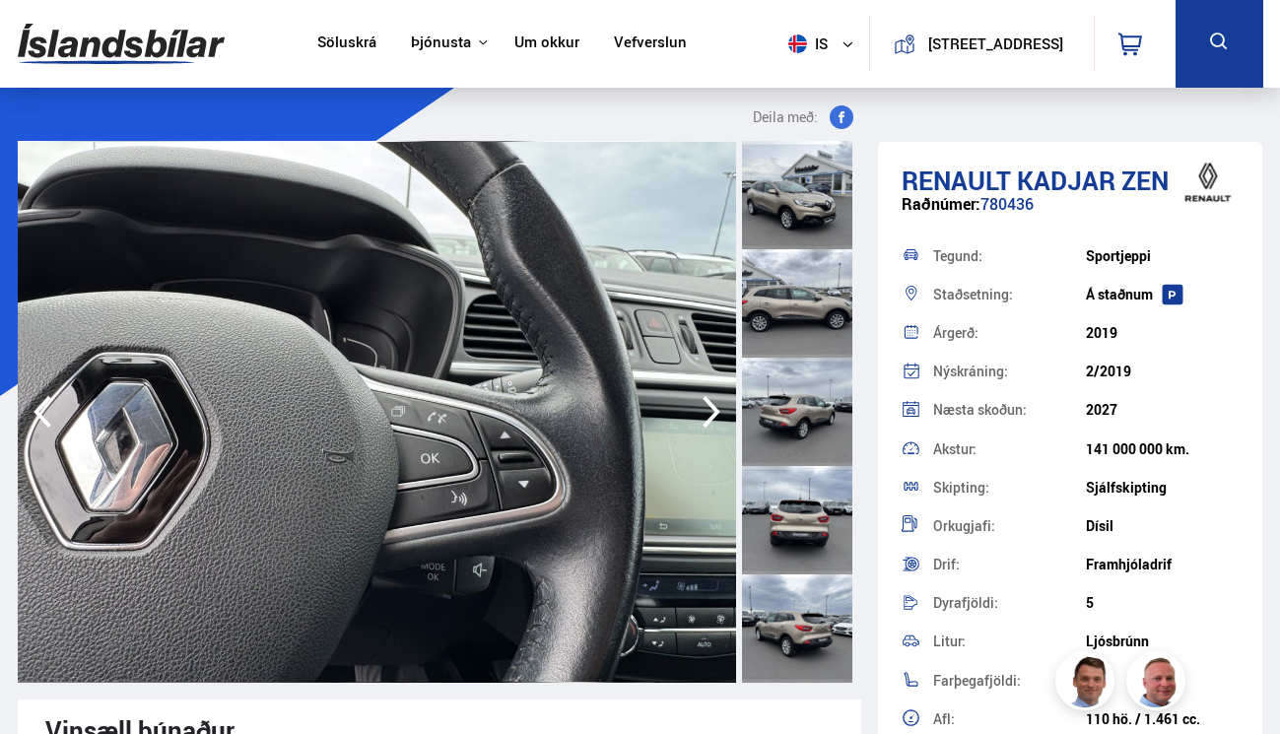
click at [697, 411] on icon "button" at bounding box center [711, 411] width 39 height 47
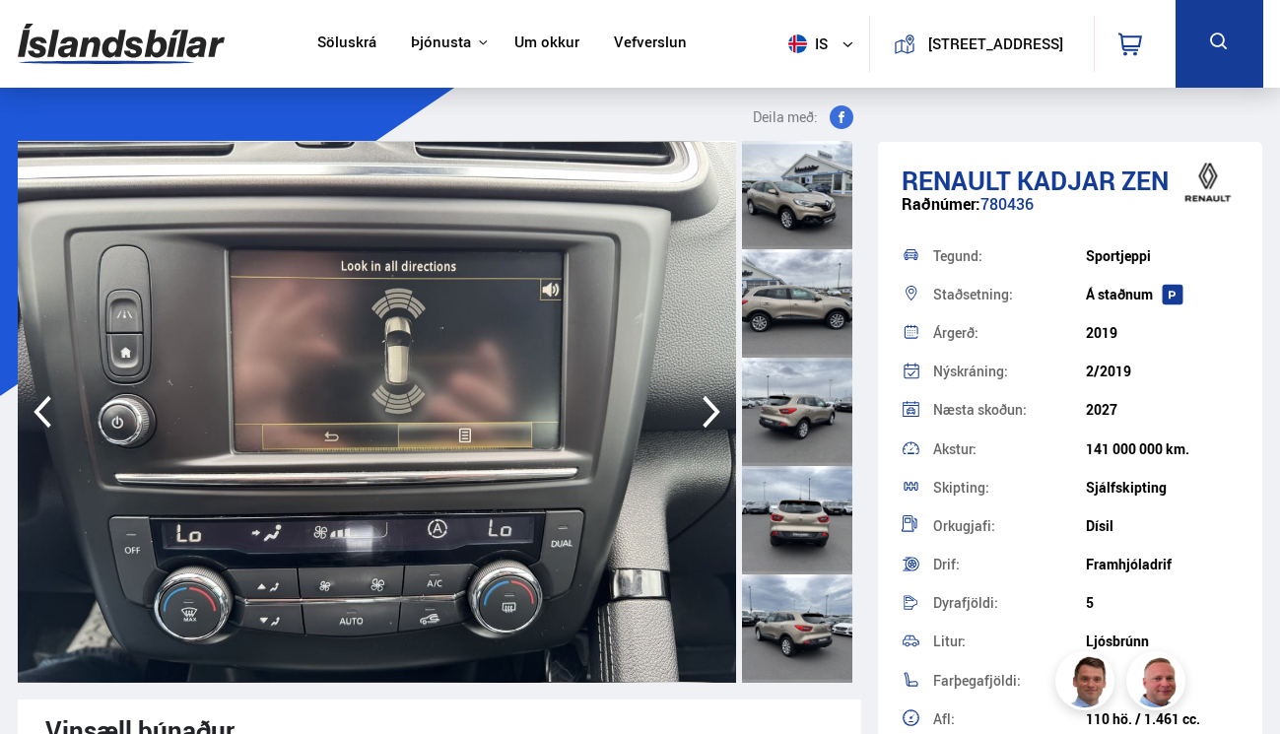
click at [697, 411] on icon "button" at bounding box center [711, 411] width 39 height 47
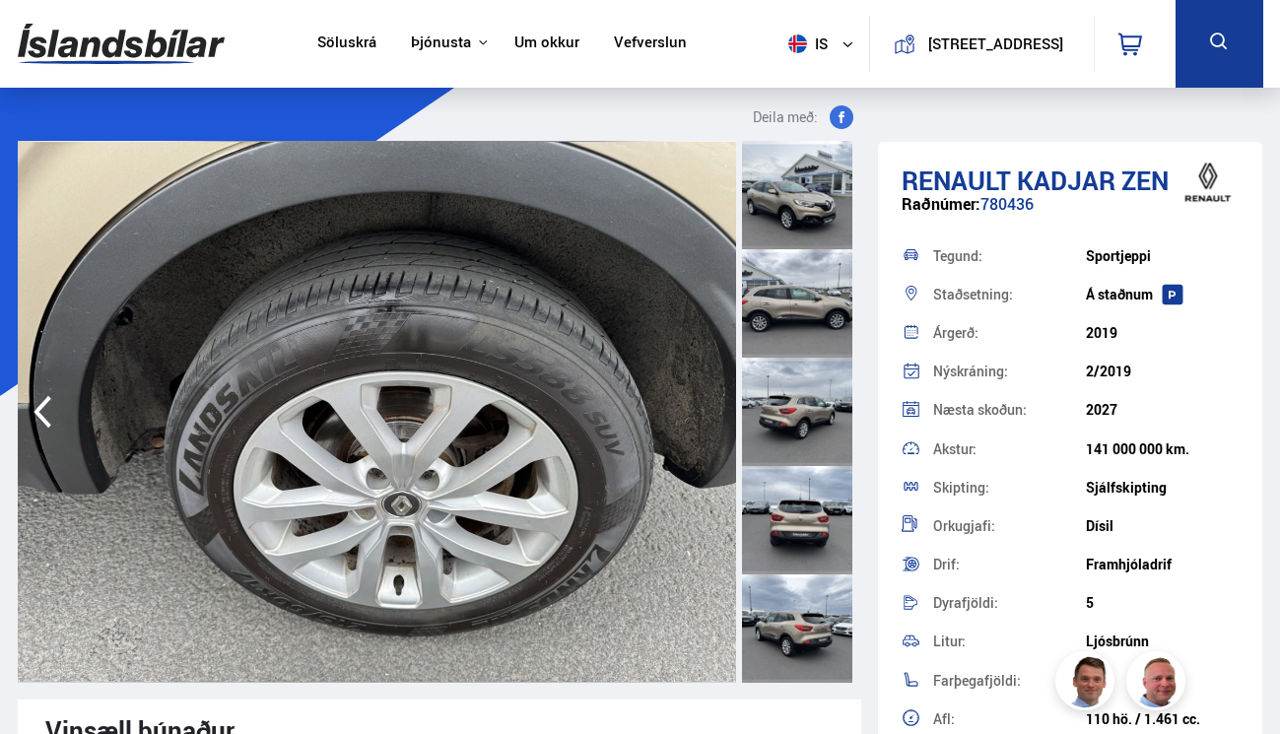
click at [697, 411] on img at bounding box center [377, 412] width 719 height 542
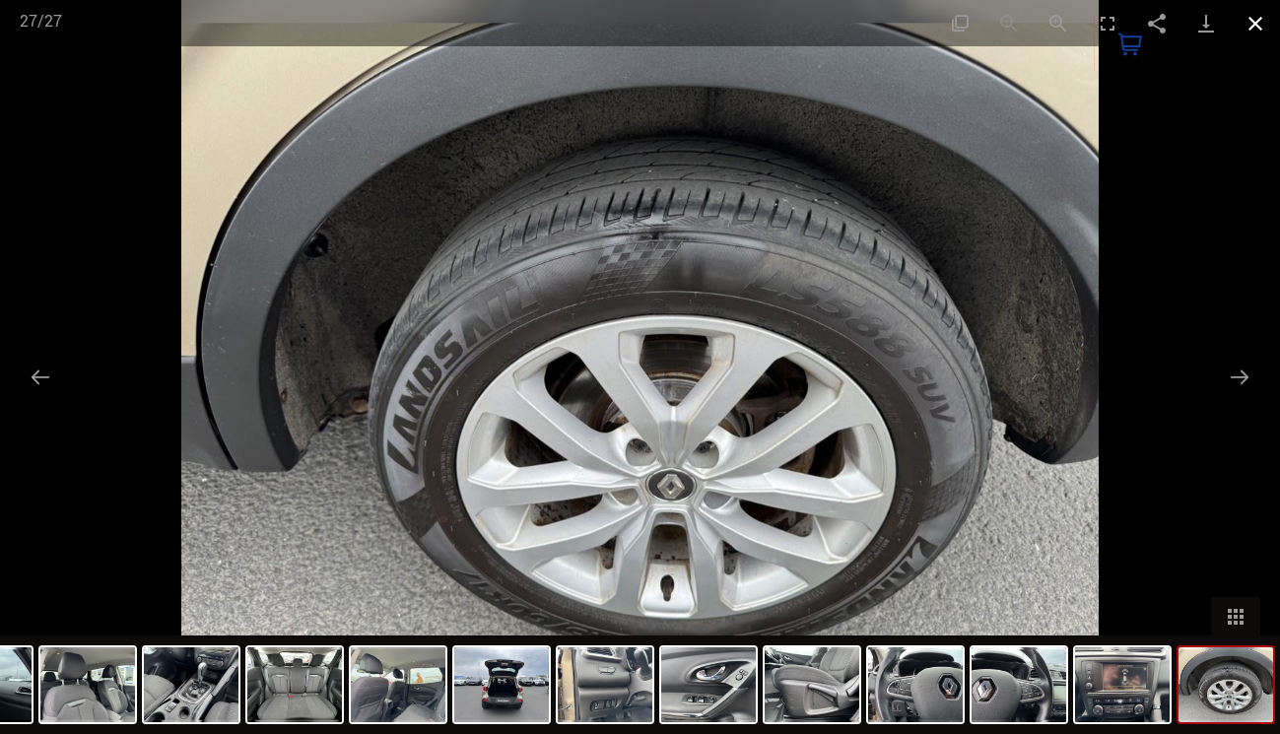
click at [1263, 9] on button "Close gallery" at bounding box center [1255, 23] width 49 height 46
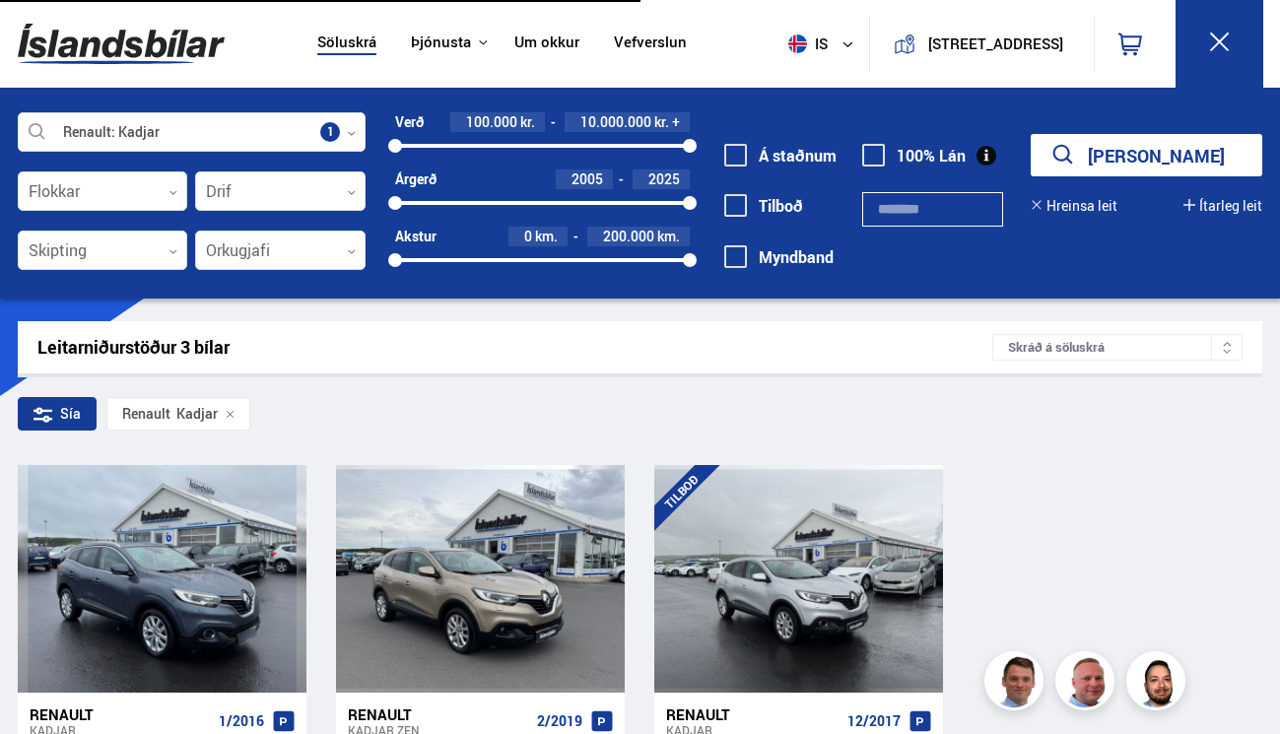
scroll to position [307, 0]
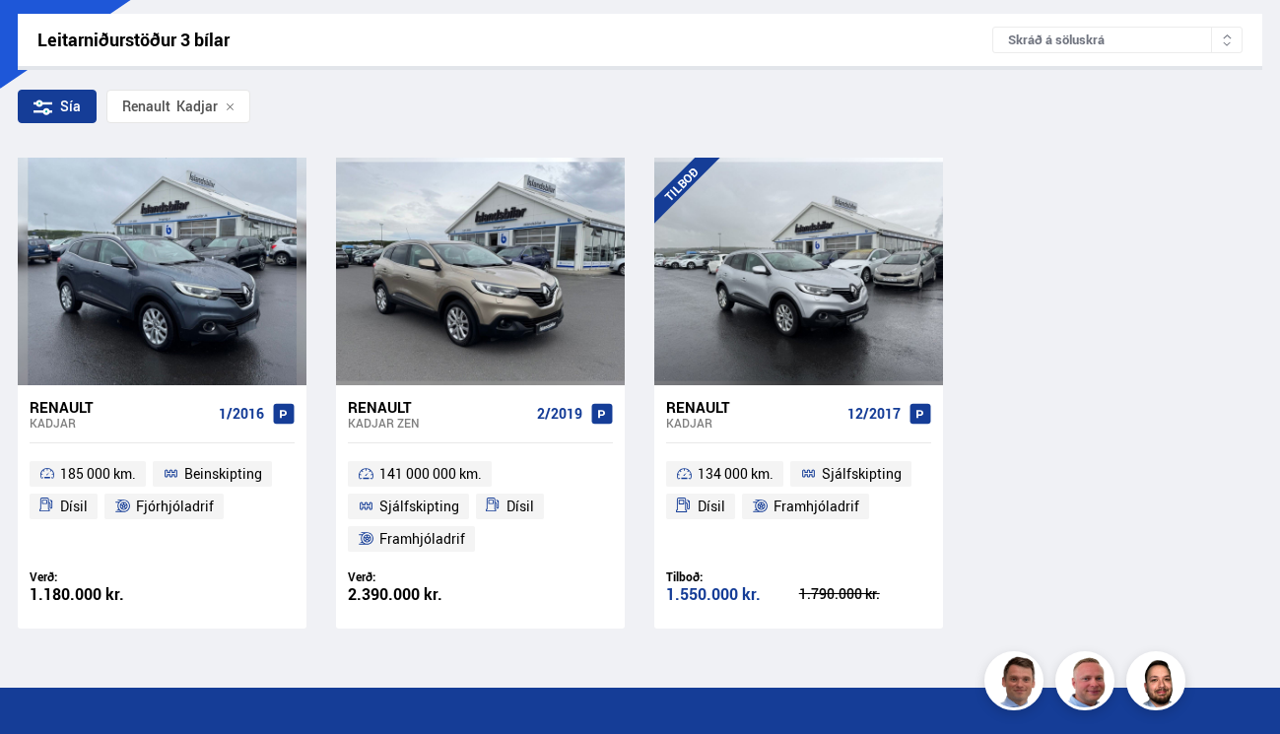
click at [703, 405] on div "Renault" at bounding box center [752, 407] width 173 height 18
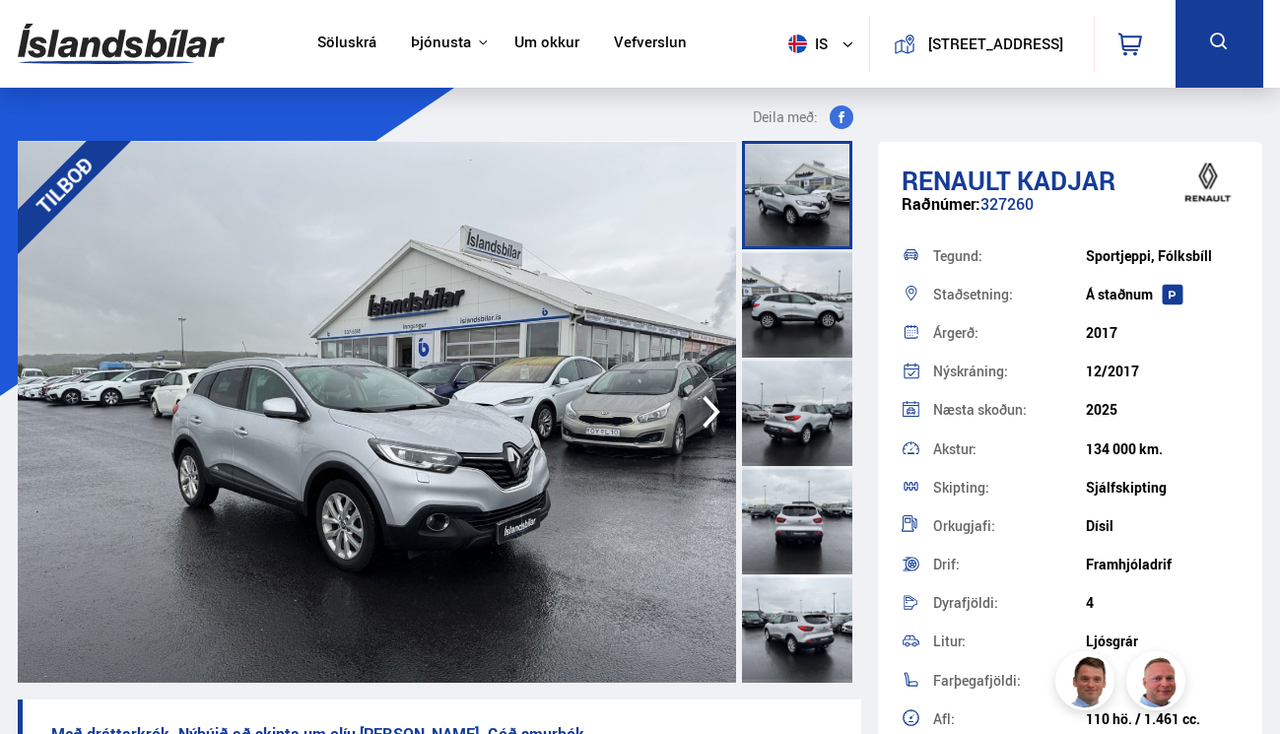
click at [703, 402] on icon "button" at bounding box center [711, 411] width 39 height 47
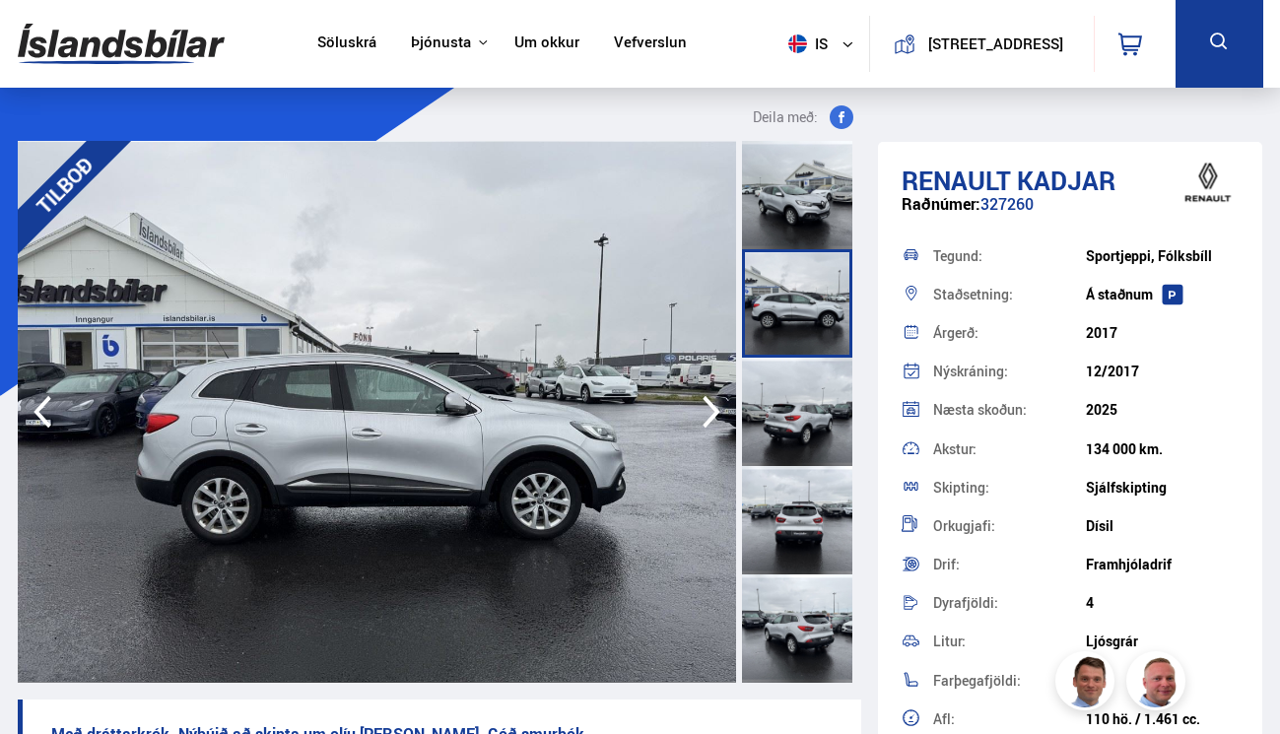
click at [45, 402] on icon "button" at bounding box center [43, 412] width 18 height 33
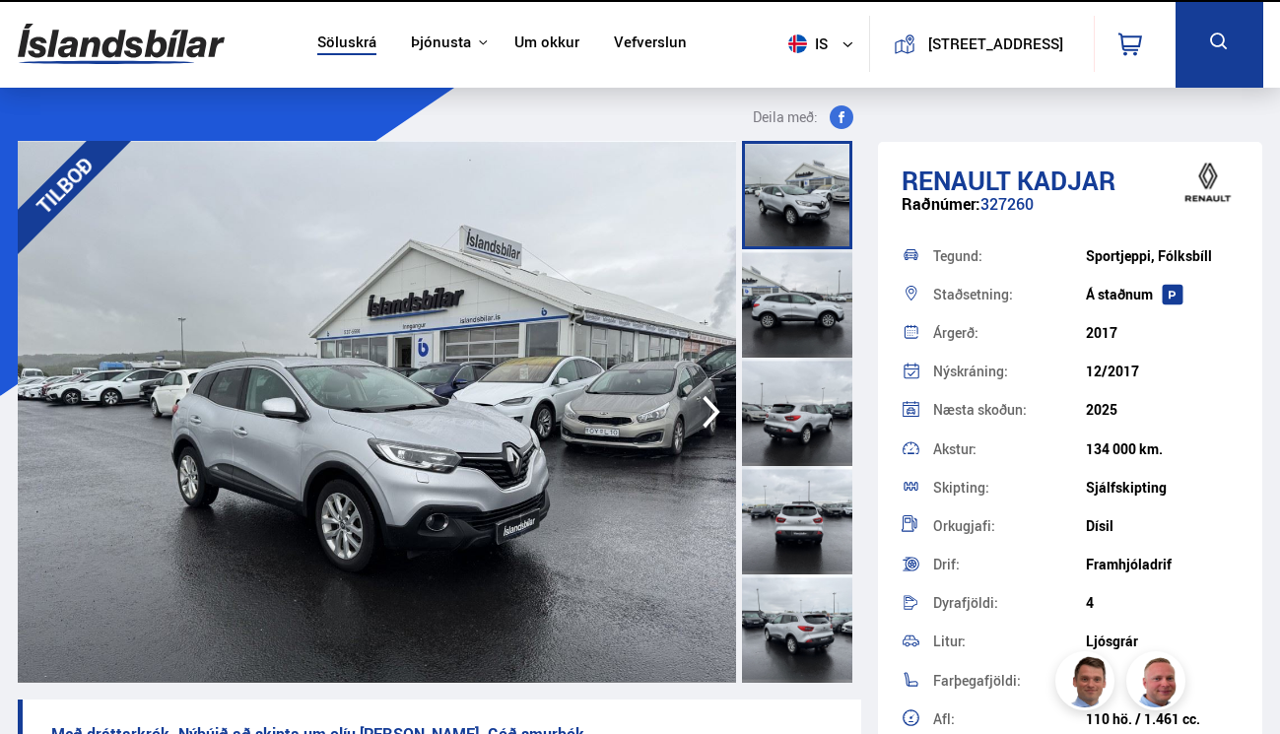
scroll to position [307, 0]
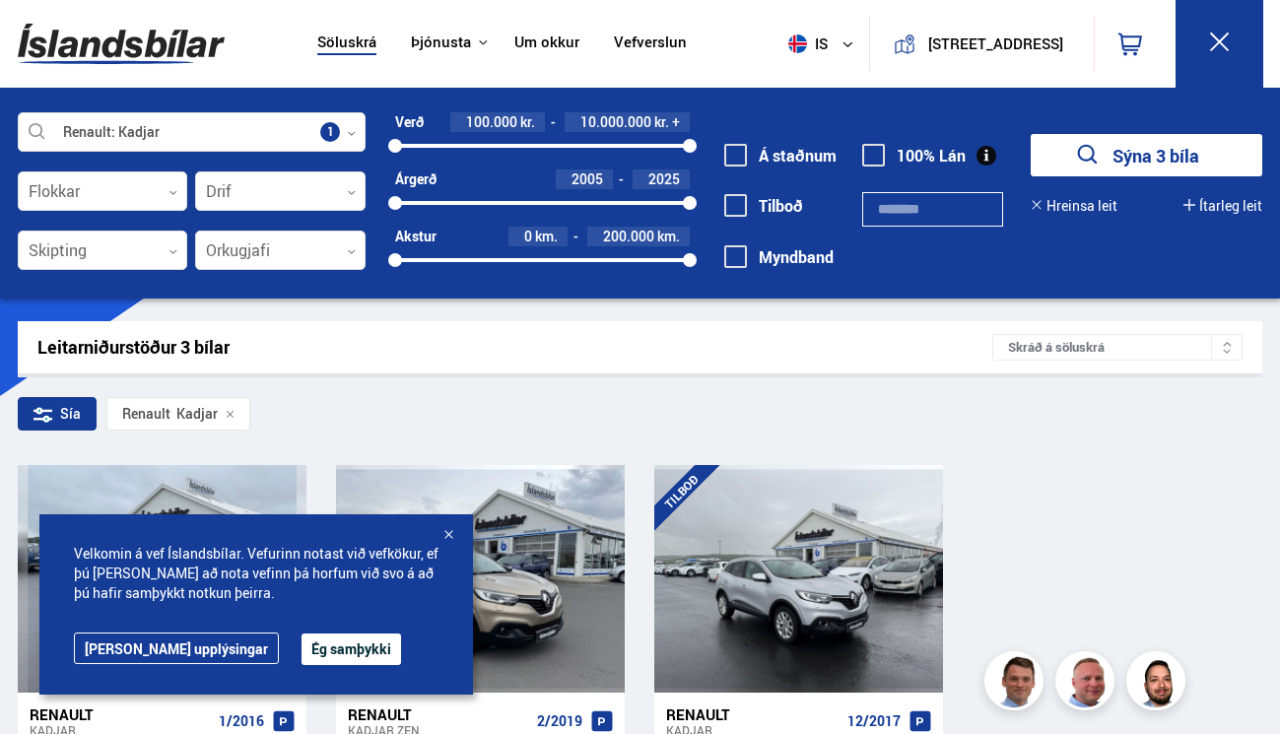
click at [456, 538] on div at bounding box center [449, 536] width 20 height 20
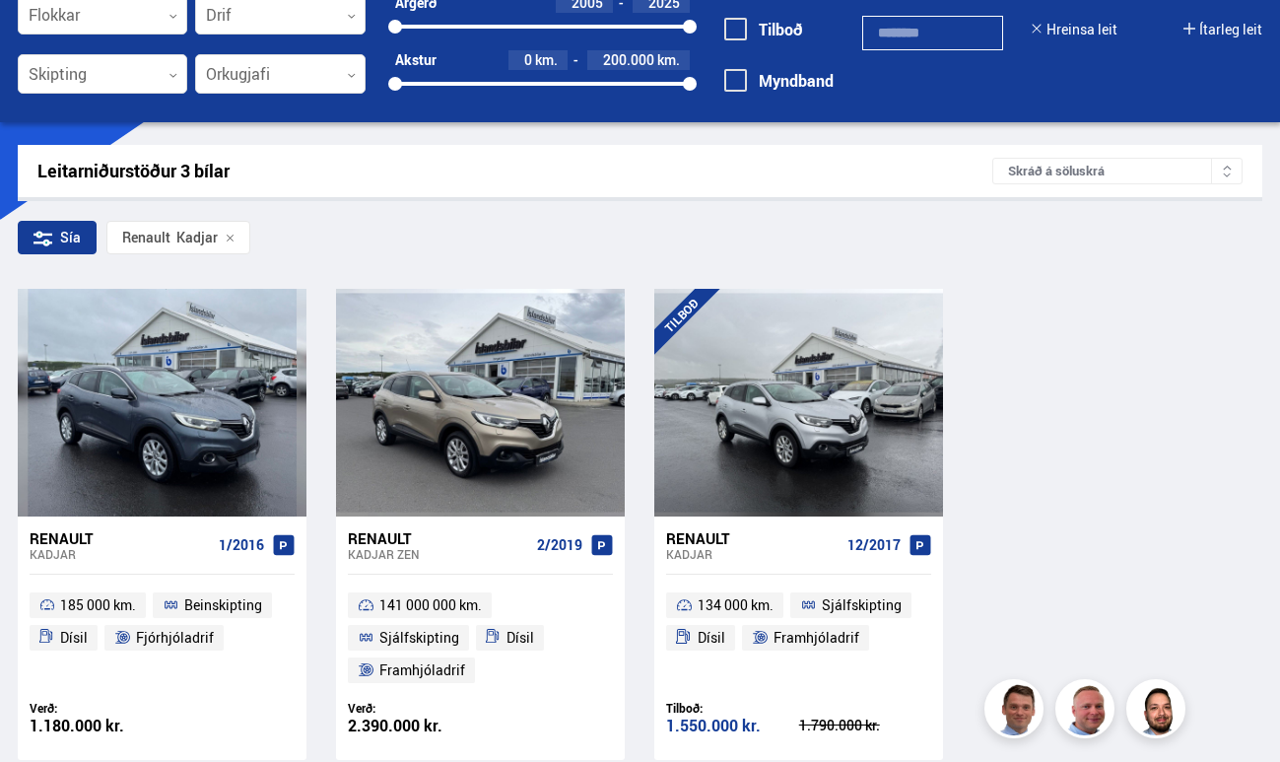
scroll to position [181, 0]
